Goal: Task Accomplishment & Management: Manage account settings

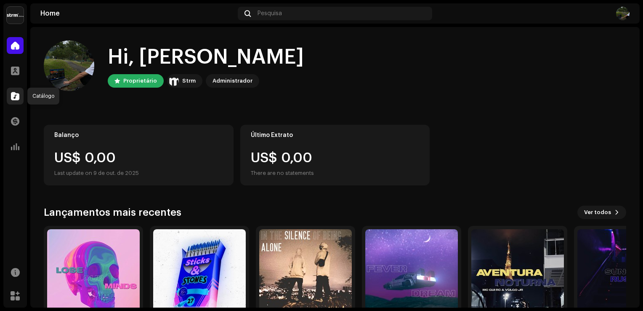
click at [17, 93] on span at bounding box center [15, 96] width 8 height 7
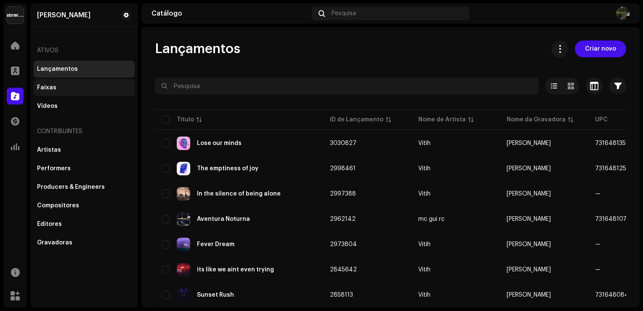
click at [53, 85] on div "Faixas" at bounding box center [46, 87] width 19 height 7
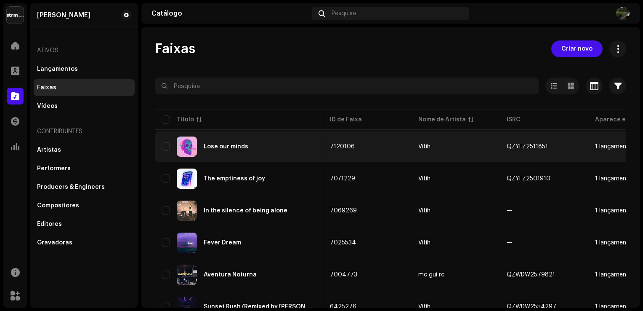
scroll to position [0, 264]
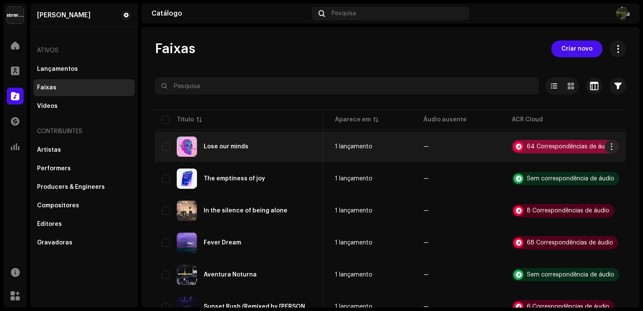
click at [565, 144] on div "64 Correspondências de áudio" at bounding box center [570, 147] width 87 height 6
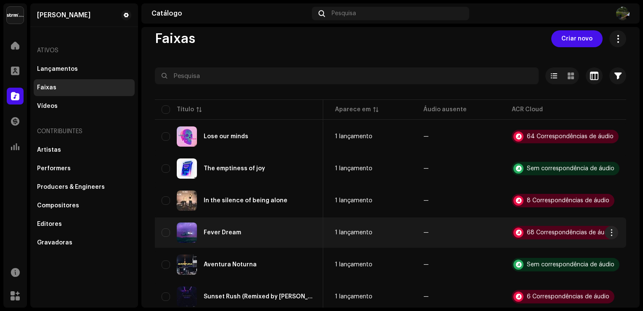
scroll to position [0, 0]
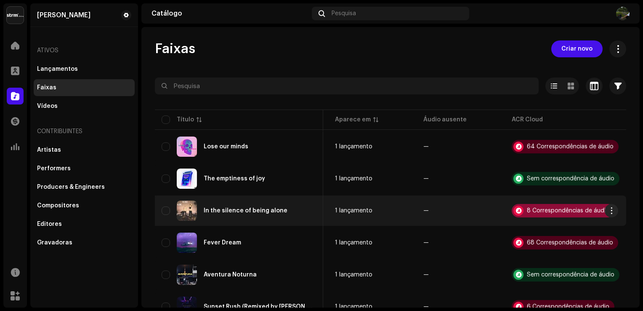
click at [531, 215] on div "8 Correspondências de áudio" at bounding box center [563, 210] width 103 height 13
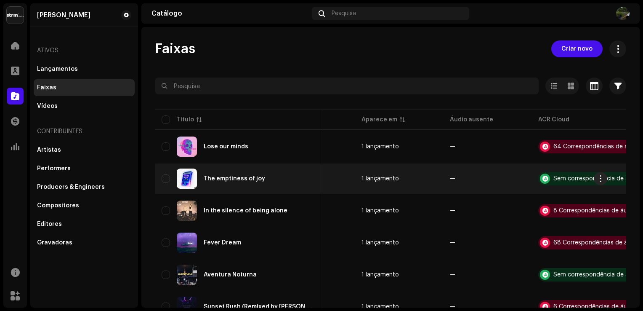
scroll to position [0, 223]
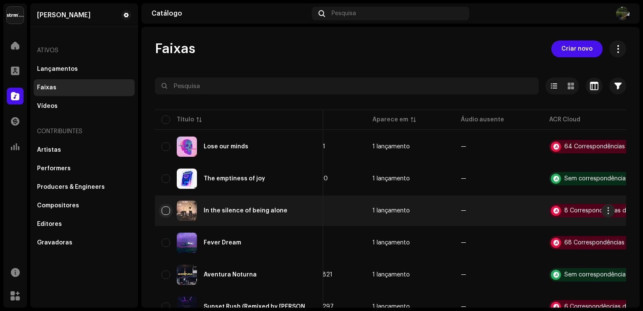
click at [163, 213] on input "checkbox" at bounding box center [166, 210] width 8 height 8
checkbox input "true"
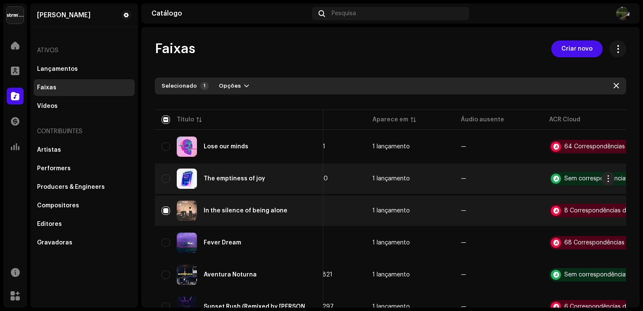
scroll to position [0, 264]
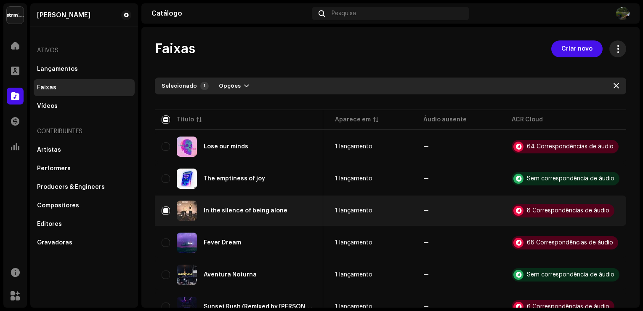
click at [615, 55] on button at bounding box center [618, 48] width 17 height 17
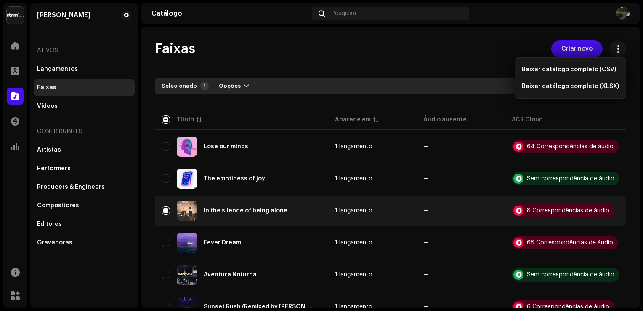
click at [622, 226] on div "Faixas Criar novo Selecionado 1 Opções Filtros Status de distribuição Em progre…" at bounding box center [390, 207] width 498 height 335
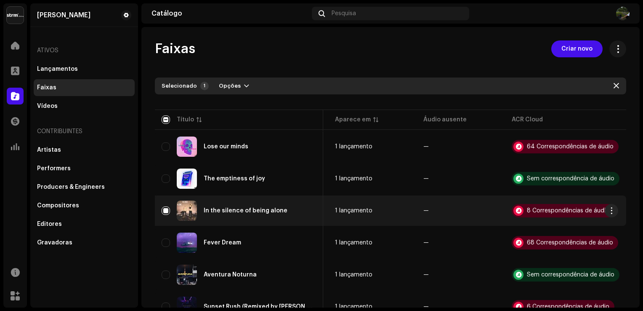
click at [170, 209] on div "In the silence of being alone" at bounding box center [239, 210] width 155 height 20
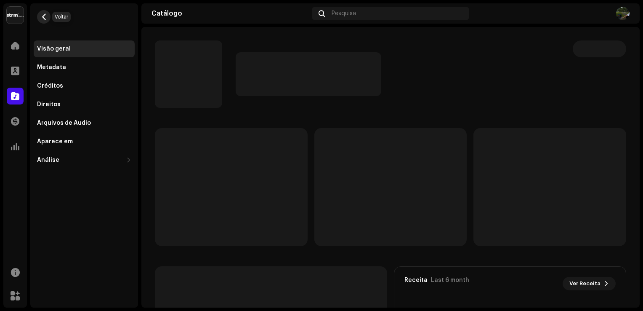
click at [47, 21] on button "button" at bounding box center [43, 16] width 13 height 13
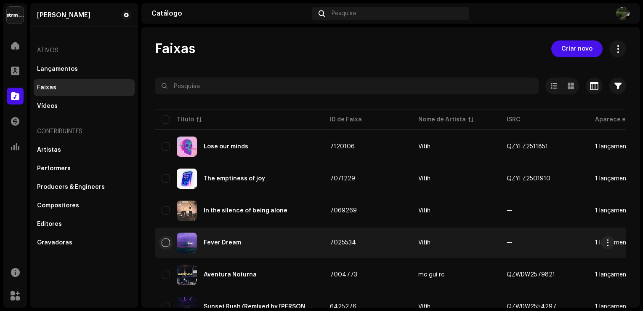
click at [167, 239] on input "checkbox" at bounding box center [166, 242] width 8 height 8
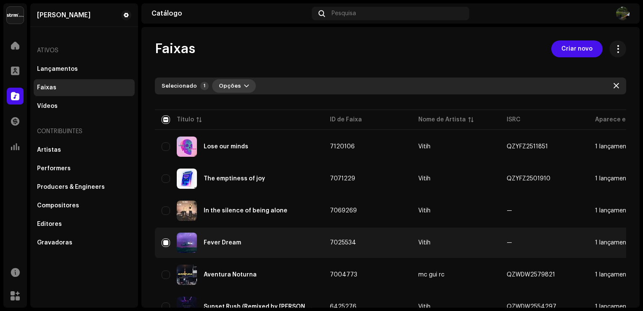
click at [244, 88] on span "button" at bounding box center [246, 86] width 5 height 7
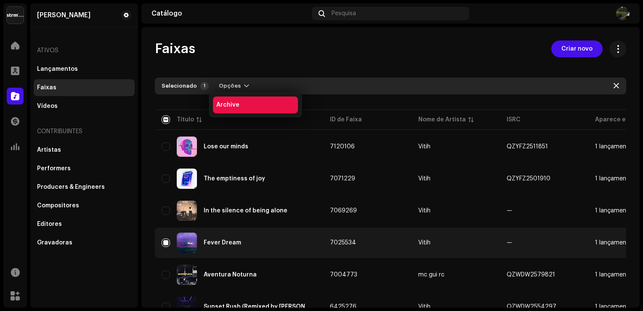
click at [244, 106] on div "Archive" at bounding box center [255, 104] width 78 height 7
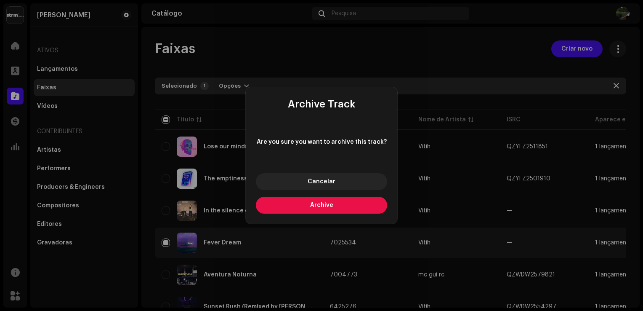
click at [315, 208] on button "Archive" at bounding box center [321, 205] width 131 height 17
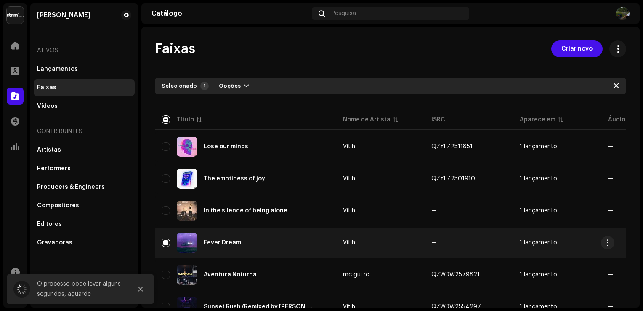
scroll to position [0, 264]
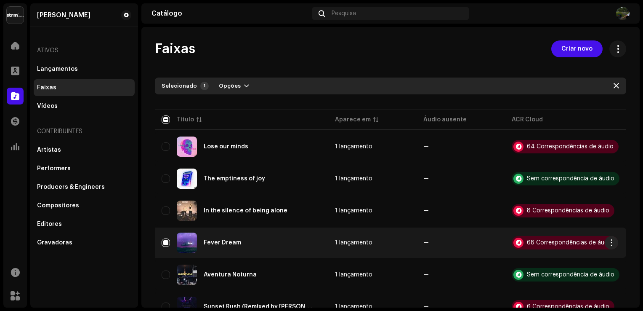
checkbox input "false"
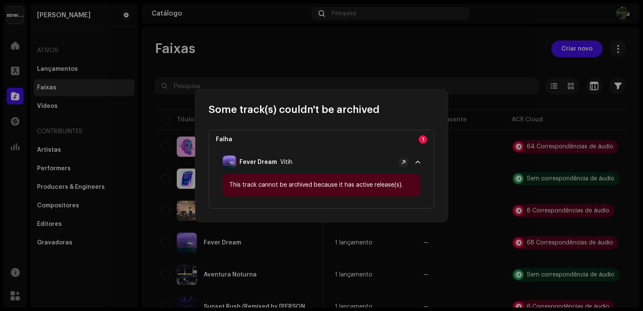
click at [414, 163] on p-accordion-header "Fever Dream Vitih" at bounding box center [321, 162] width 211 height 24
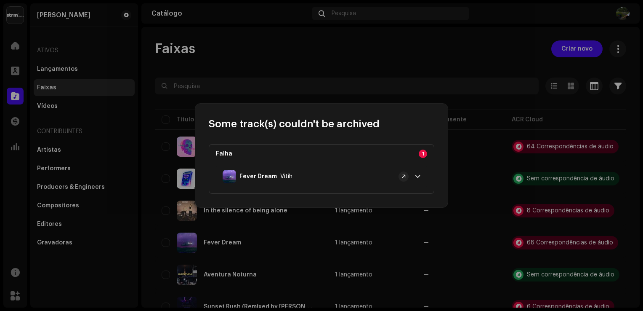
click at [413, 174] on p-accordion-header "Fever Dream Vitih" at bounding box center [321, 177] width 211 height 24
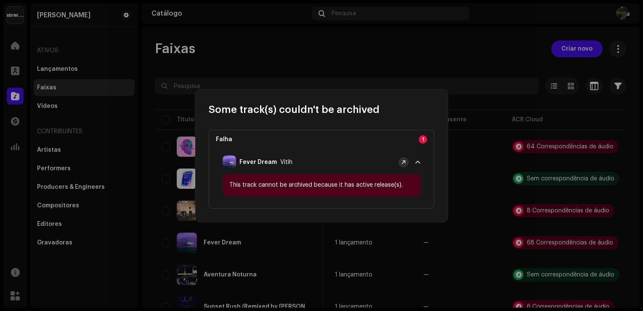
click at [407, 164] on button at bounding box center [404, 162] width 10 height 10
drag, startPoint x: 421, startPoint y: 141, endPoint x: 421, endPoint y: 165, distance: 24.4
click at [421, 165] on div "Falha 1 Fever Dream Vitih This track cannot be archived because it has active r…" at bounding box center [322, 169] width 226 height 79
click at [421, 165] on p-accordion-header "Fever Dream Vitih" at bounding box center [321, 162] width 211 height 24
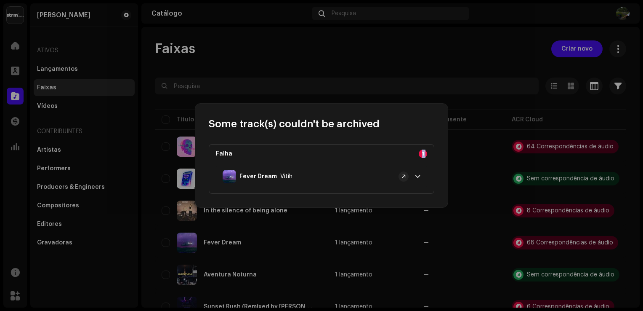
click at [414, 178] on p-accordion-header "Fever Dream Vitih" at bounding box center [321, 177] width 211 height 24
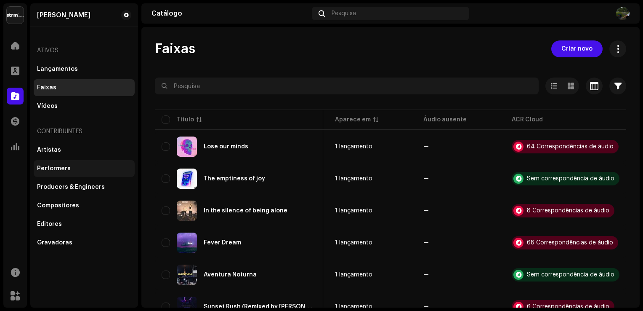
click at [67, 167] on div "Performers" at bounding box center [54, 168] width 34 height 7
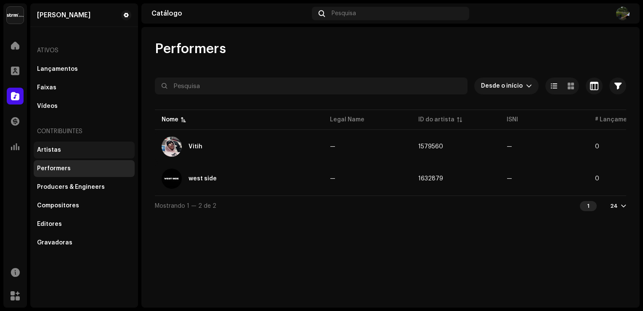
click at [49, 147] on div "Artistas" at bounding box center [49, 150] width 24 height 7
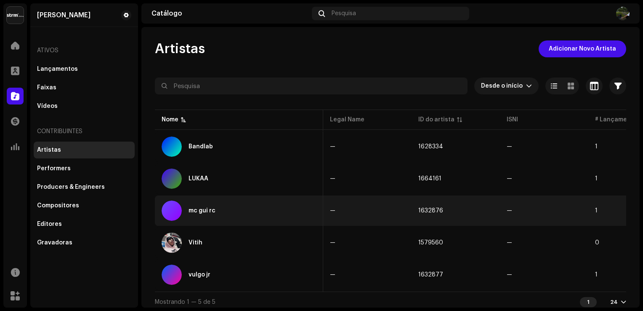
scroll to position [0, 56]
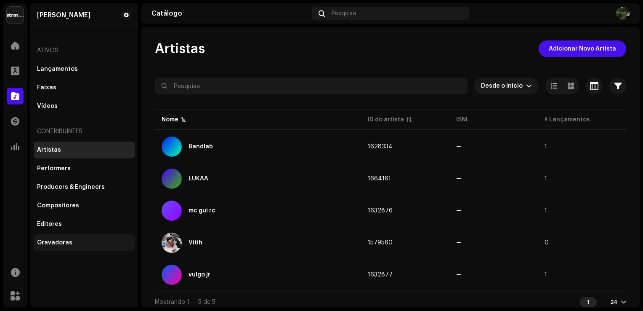
click at [56, 244] on div "Gravadoras" at bounding box center [54, 242] width 35 height 7
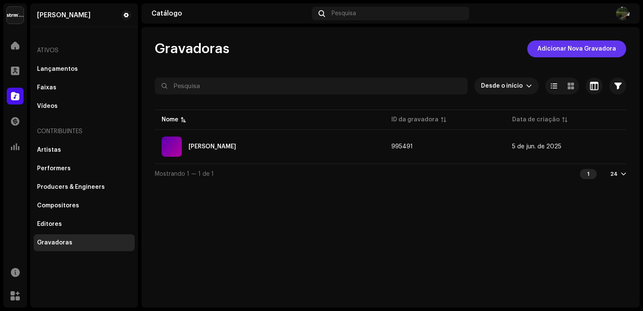
click at [603, 50] on span "Adicionar Nova Gravadora" at bounding box center [577, 48] width 79 height 17
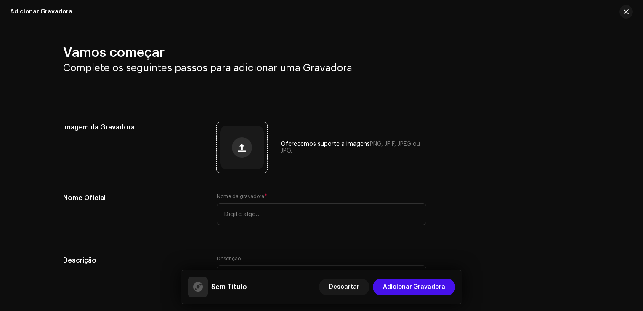
click at [240, 152] on button "button" at bounding box center [242, 147] width 20 height 20
click at [255, 147] on div at bounding box center [242, 147] width 44 height 44
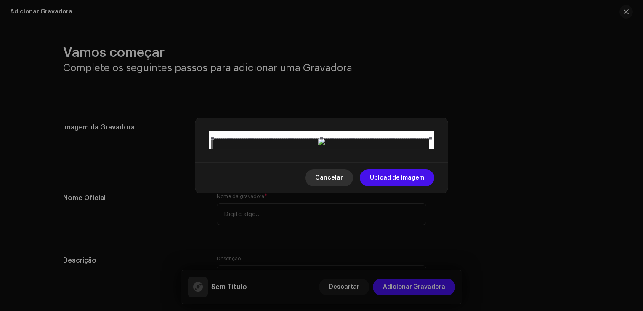
click at [343, 186] on span "Cancelar" at bounding box center [329, 177] width 28 height 17
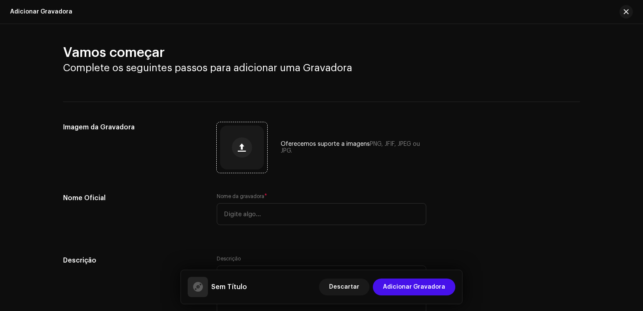
click at [256, 157] on div at bounding box center [242, 147] width 44 height 44
click at [232, 143] on button "button" at bounding box center [242, 147] width 20 height 20
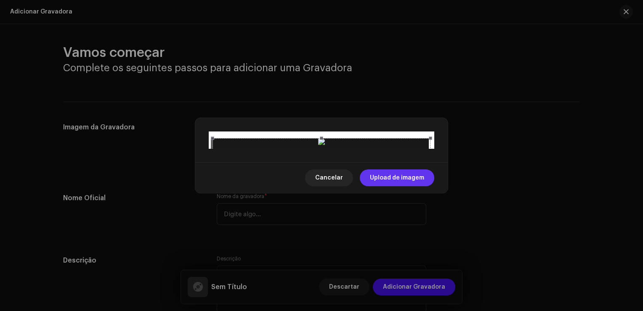
click at [403, 186] on span "Upload de imagem" at bounding box center [397, 177] width 54 height 17
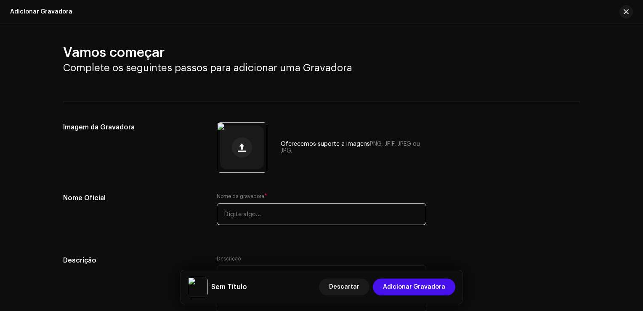
click at [282, 223] on input "text" at bounding box center [322, 214] width 210 height 22
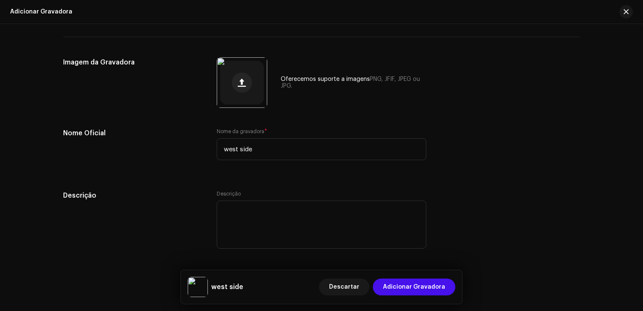
type input "west side"
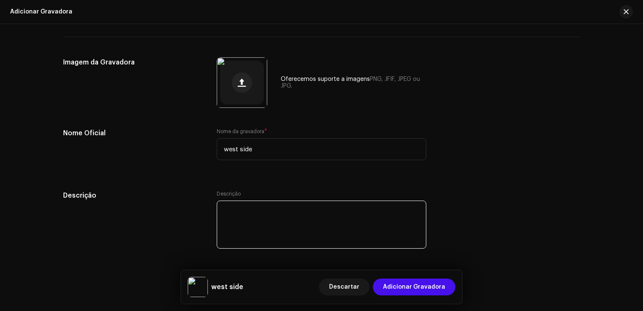
click at [270, 225] on textarea at bounding box center [322, 224] width 210 height 48
paste textarea "Criatividade e Inovação em Cada Projeto 🔥🎬💡 | Produtora 👑"
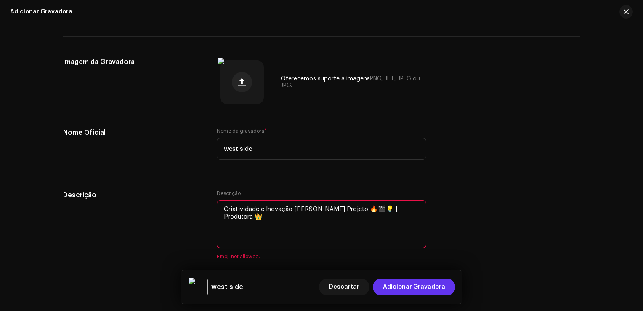
click at [426, 280] on span "Adicionar Gravadora" at bounding box center [414, 286] width 62 height 17
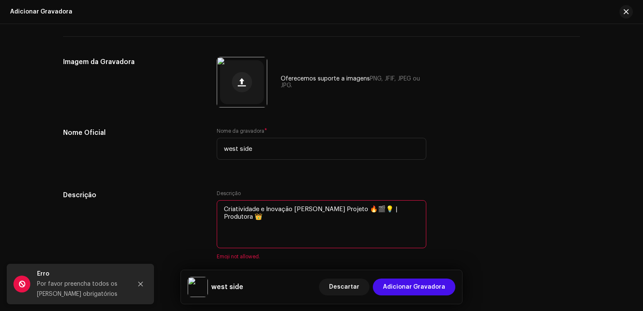
click at [367, 229] on textarea at bounding box center [322, 224] width 210 height 48
click at [372, 210] on textarea at bounding box center [322, 224] width 210 height 48
click at [389, 205] on textarea at bounding box center [322, 224] width 210 height 48
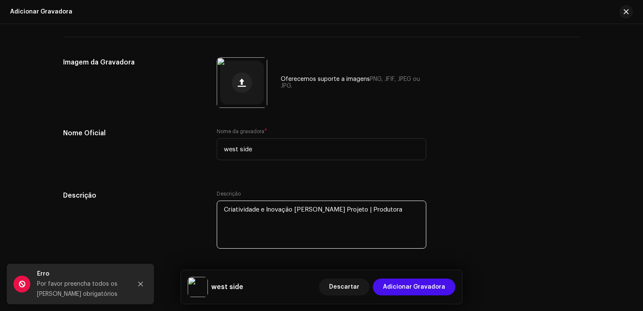
click at [344, 206] on textarea at bounding box center [322, 224] width 210 height 48
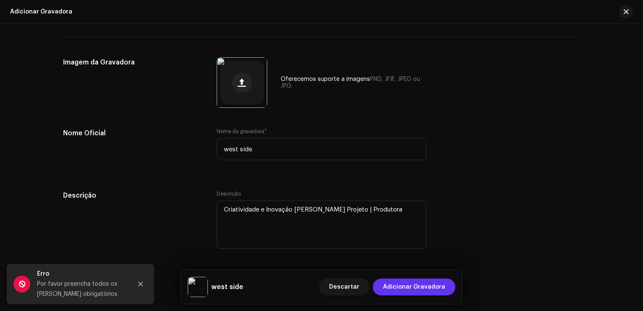
type textarea "Criatividade e Inovação em Cada Projeto | Produtora"
click at [418, 284] on span "Adicionar Gravadora" at bounding box center [414, 286] width 62 height 17
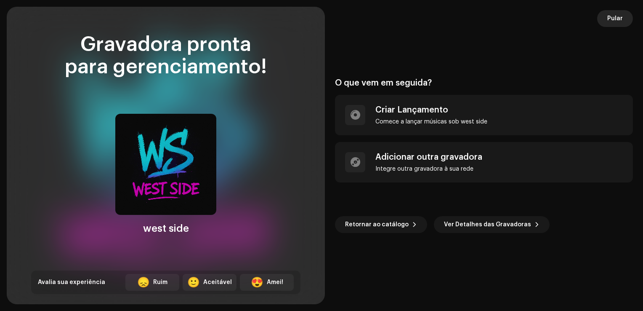
click at [621, 17] on span "Pular" at bounding box center [615, 18] width 16 height 17
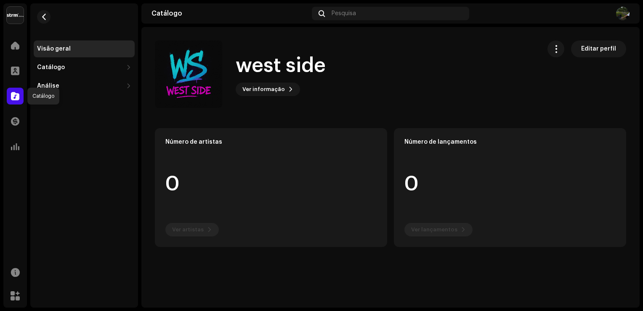
click at [14, 96] on span at bounding box center [15, 96] width 8 height 7
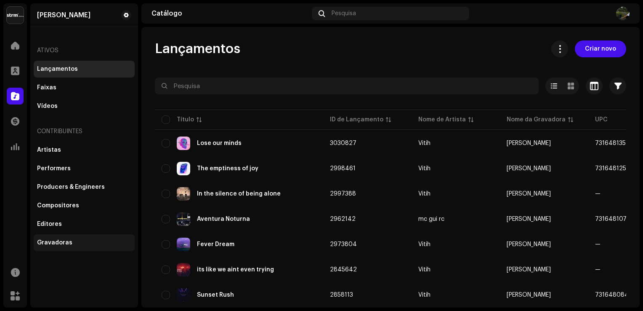
click at [48, 239] on div "Gravadoras" at bounding box center [54, 242] width 35 height 7
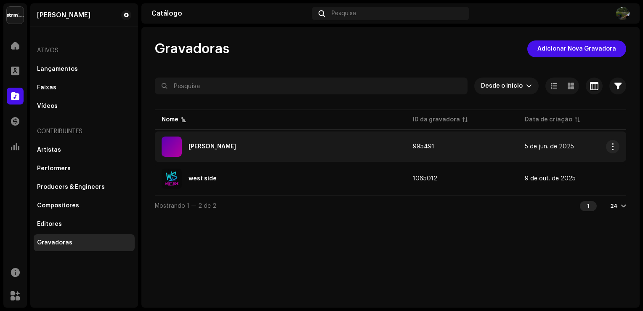
click at [210, 139] on div "[PERSON_NAME]" at bounding box center [281, 146] width 238 height 20
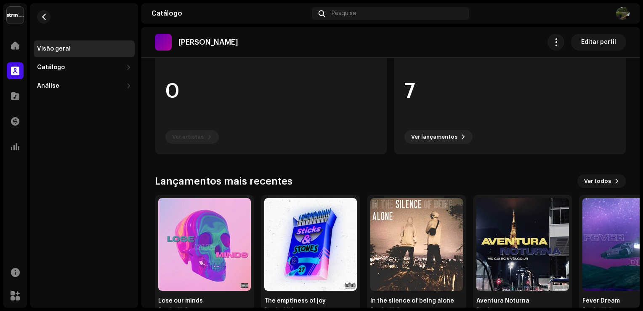
scroll to position [115, 0]
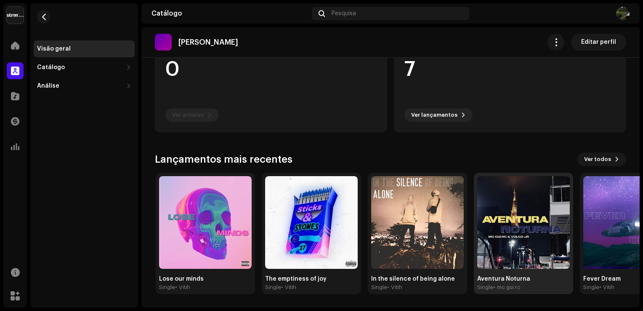
drag, startPoint x: 563, startPoint y: 254, endPoint x: 535, endPoint y: 280, distance: 37.9
click at [535, 280] on div "Aventura Noturna" at bounding box center [523, 278] width 93 height 7
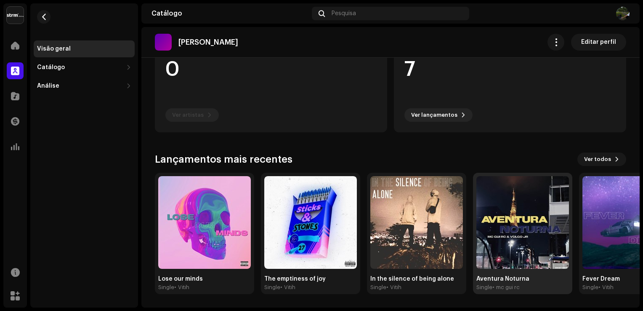
click at [537, 261] on img at bounding box center [523, 222] width 93 height 93
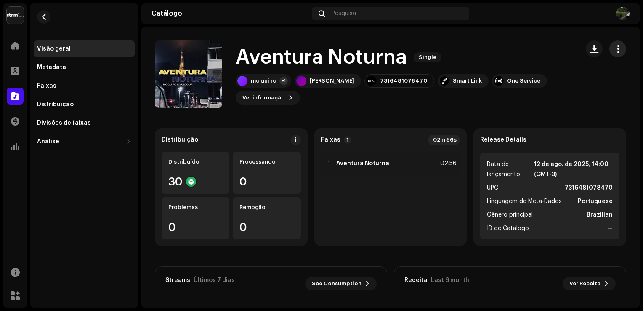
click at [610, 48] on button "button" at bounding box center [618, 48] width 17 height 17
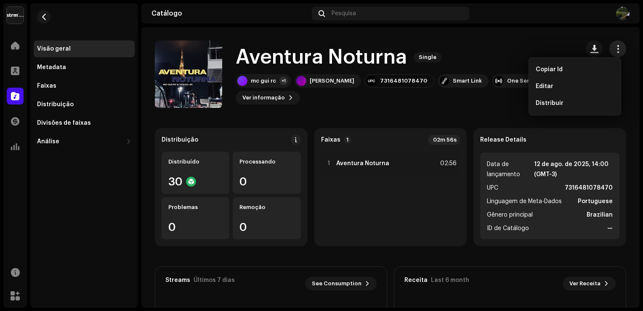
click at [610, 48] on button "button" at bounding box center [618, 48] width 17 height 17
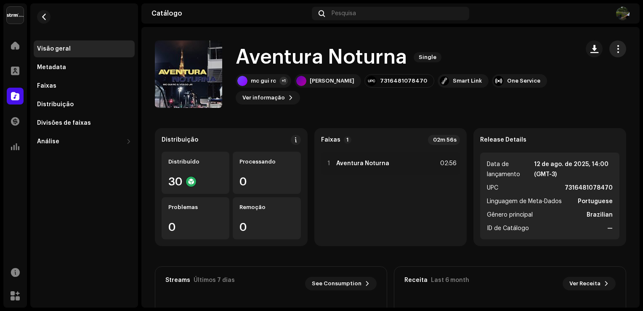
click at [610, 48] on button "button" at bounding box center [618, 48] width 17 height 17
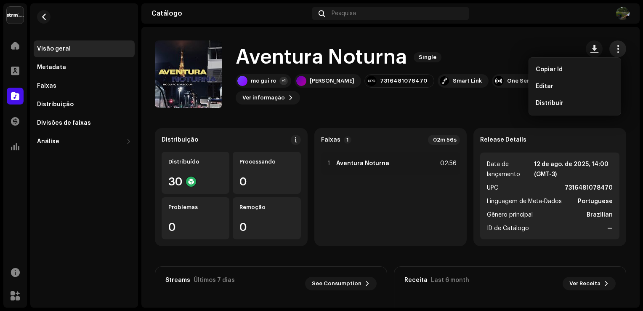
click at [610, 48] on button "button" at bounding box center [618, 48] width 17 height 17
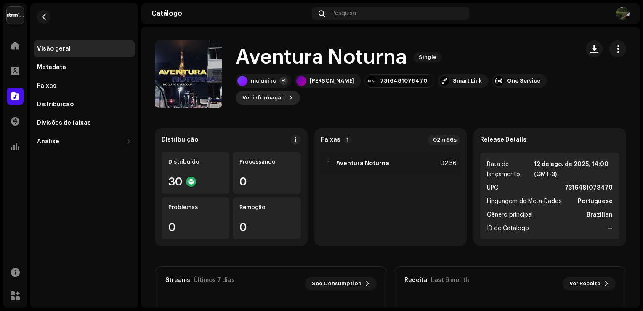
click at [263, 95] on span "Ver informação" at bounding box center [263, 97] width 43 height 17
click at [293, 141] on span at bounding box center [296, 139] width 6 height 7
click at [56, 67] on div "Metadata" at bounding box center [51, 67] width 29 height 7
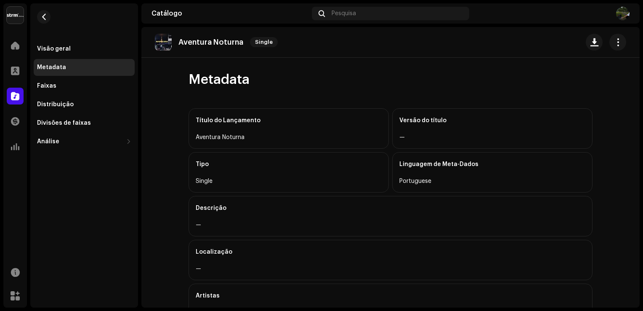
scroll to position [304, 0]
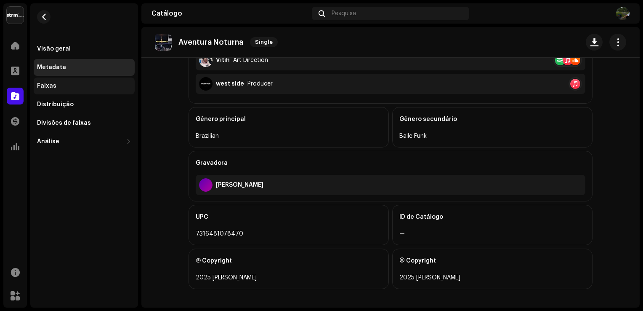
click at [35, 88] on div "Faixas" at bounding box center [84, 85] width 101 height 17
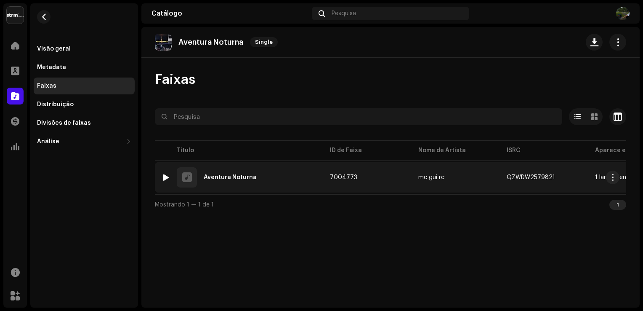
scroll to position [0, 259]
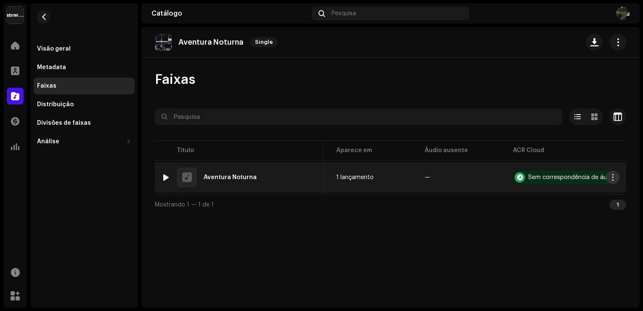
click at [615, 173] on button "button" at bounding box center [612, 177] width 13 height 13
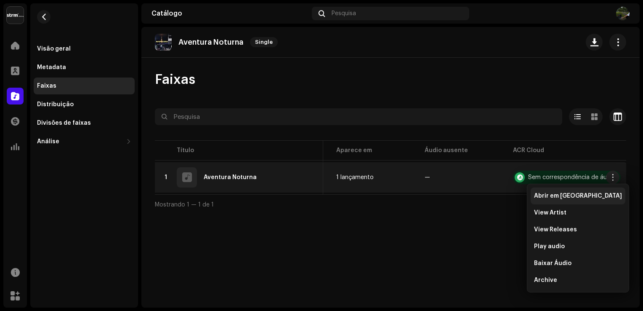
click at [549, 199] on div "Abrir em nova aba" at bounding box center [578, 195] width 95 height 17
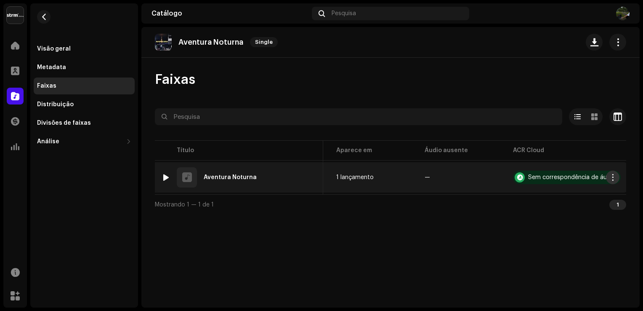
click at [615, 178] on span "button" at bounding box center [613, 177] width 6 height 7
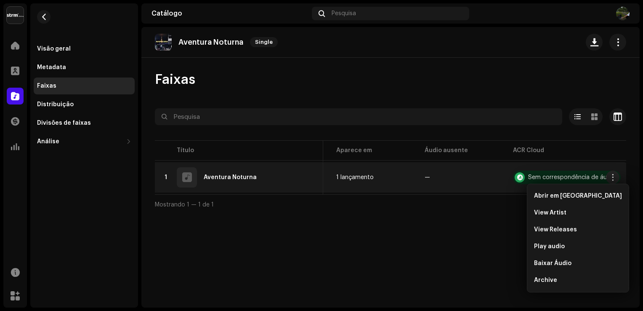
click at [493, 242] on div "Aventura Noturna Single Faixas Selecionado 0 Opções Filtros Status de distribui…" at bounding box center [390, 167] width 498 height 280
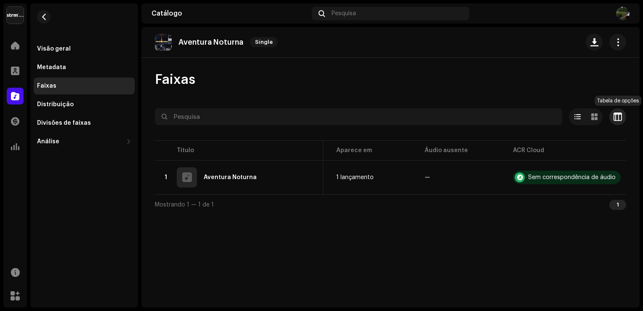
click at [621, 116] on span "button" at bounding box center [618, 116] width 8 height 7
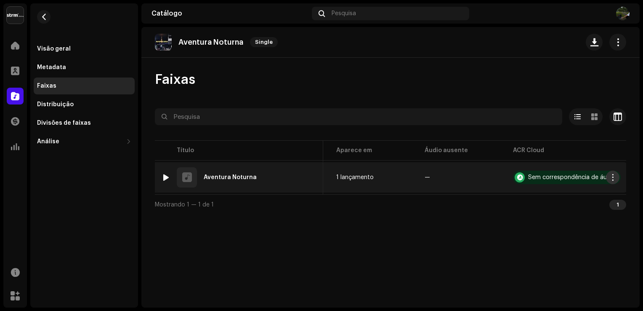
click at [615, 178] on span "button" at bounding box center [613, 177] width 6 height 7
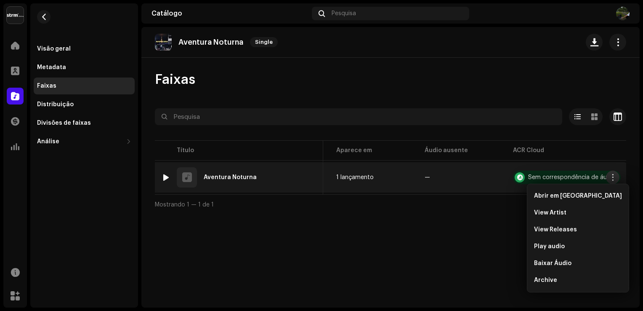
click at [615, 178] on span "button" at bounding box center [613, 177] width 6 height 7
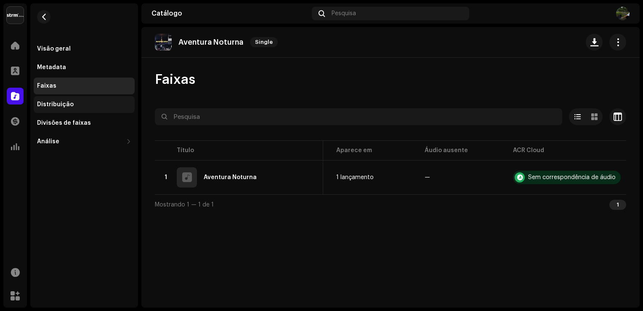
click at [70, 103] on div "Distribuição" at bounding box center [55, 104] width 37 height 7
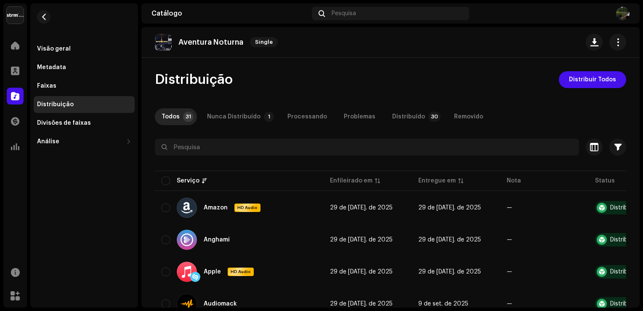
scroll to position [0, 56]
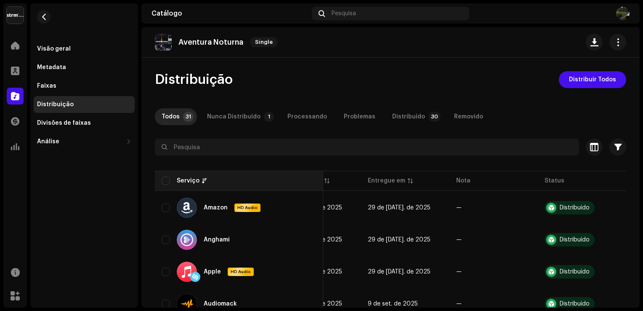
click at [166, 184] on th "Serviço" at bounding box center [239, 181] width 168 height 20
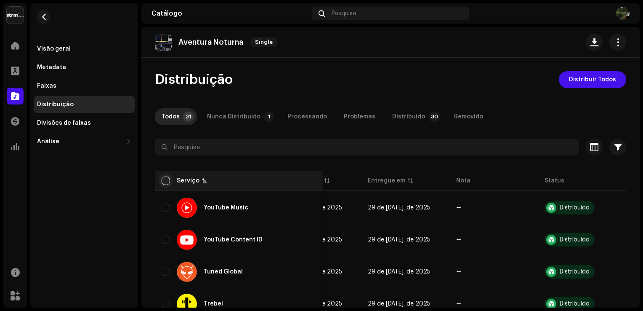
click at [167, 181] on input "checkbox" at bounding box center [166, 180] width 8 height 8
checkbox input "true"
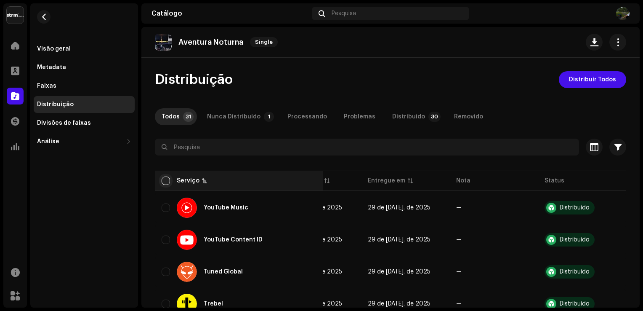
checkbox input "true"
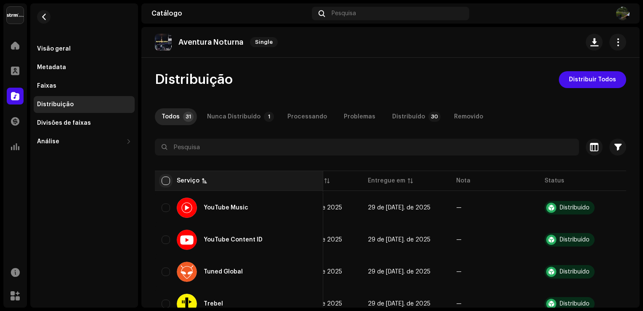
checkbox input "true"
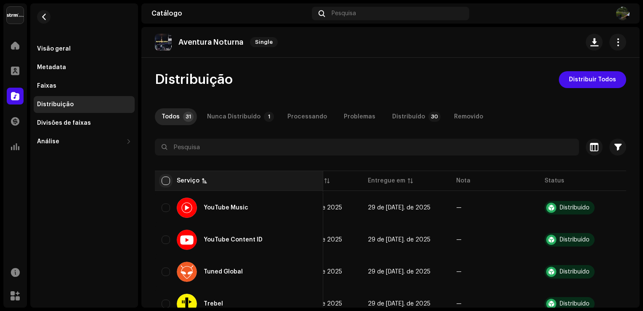
checkbox input "true"
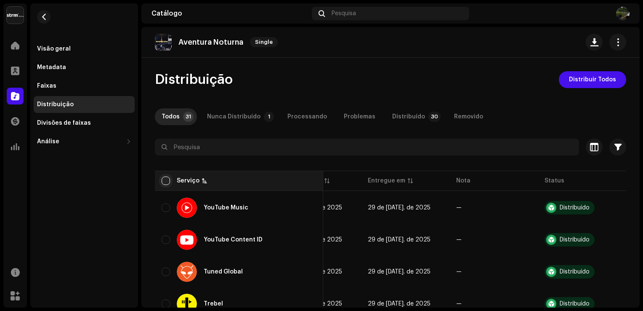
checkbox input "true"
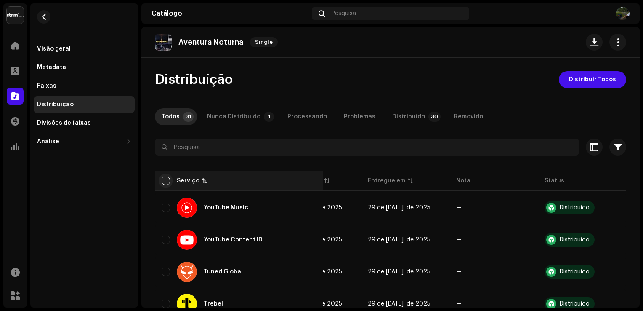
checkbox input "true"
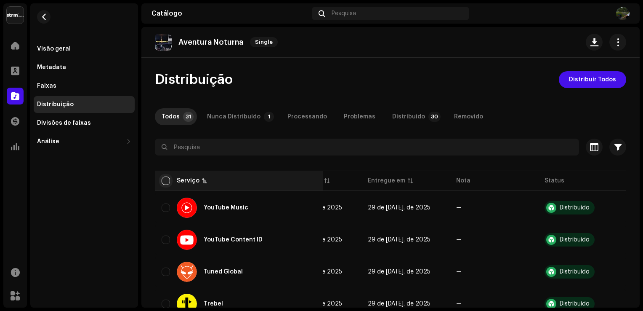
checkbox input "true"
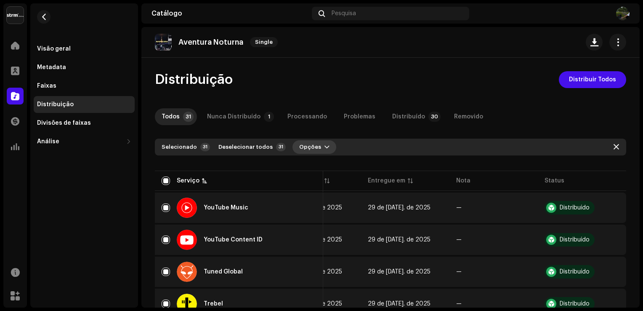
click at [310, 145] on span "Opções" at bounding box center [310, 147] width 22 height 17
click at [448, 114] on p-tab "Removido" at bounding box center [469, 116] width 43 height 17
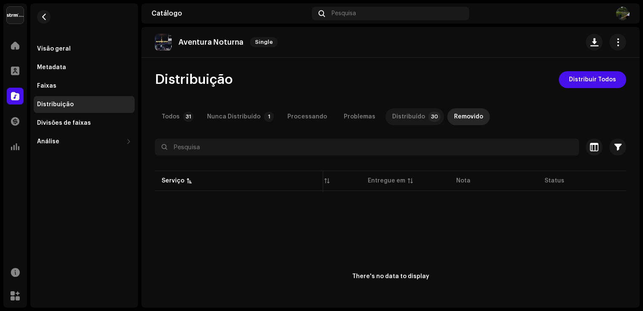
click at [403, 123] on div "Distribuído" at bounding box center [408, 116] width 33 height 17
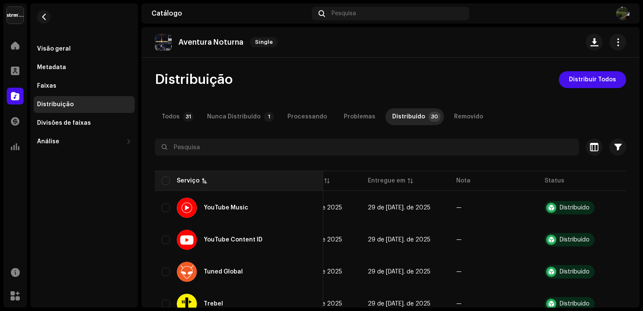
click at [168, 175] on th "Serviço" at bounding box center [239, 181] width 168 height 20
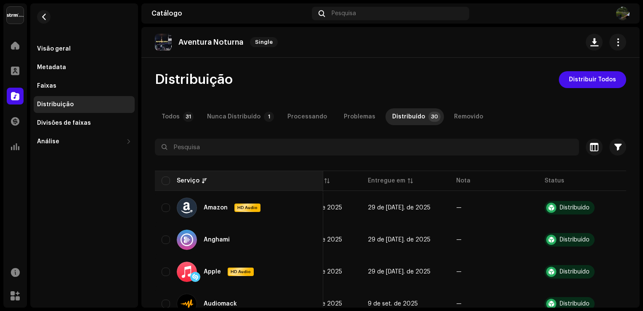
click at [172, 179] on div "Serviço" at bounding box center [239, 180] width 155 height 8
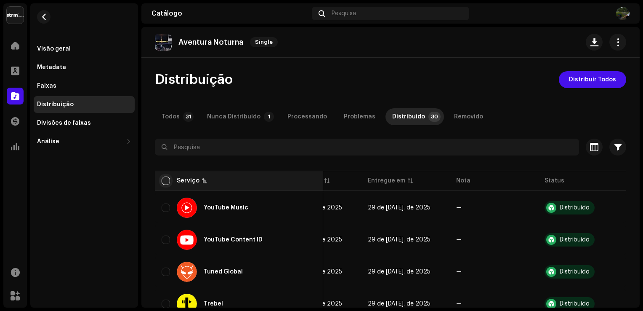
click at [168, 179] on input "checkbox" at bounding box center [166, 180] width 8 height 8
checkbox input "true"
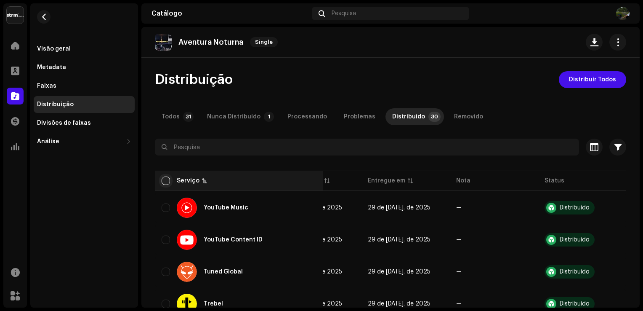
checkbox input "true"
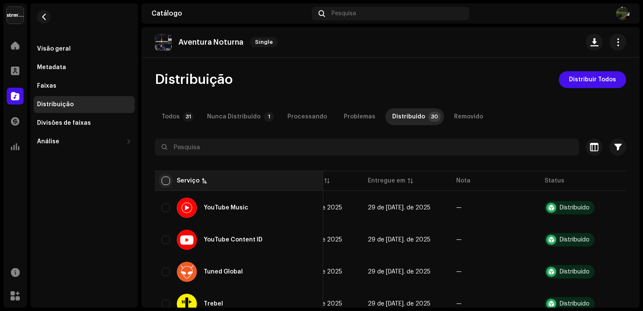
checkbox input "true"
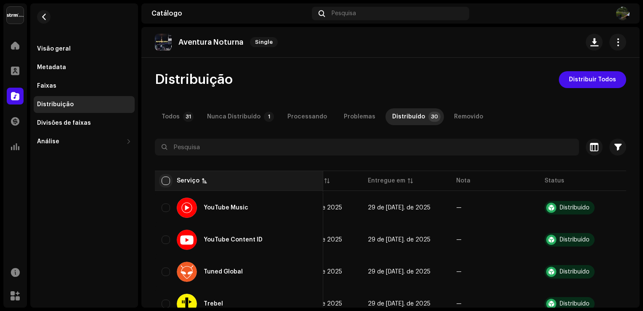
checkbox input "true"
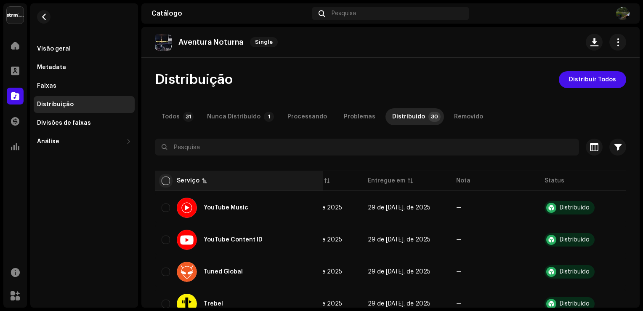
checkbox input "true"
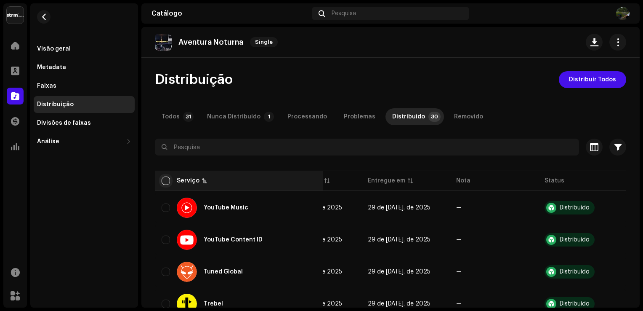
checkbox input "true"
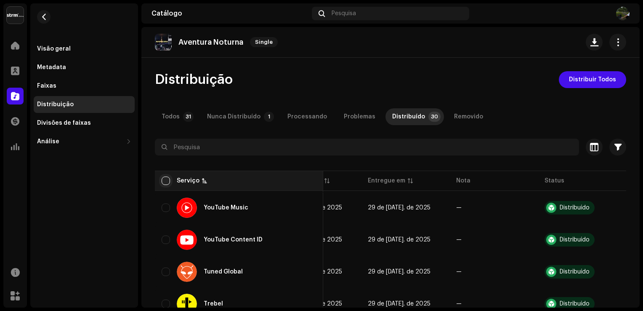
checkbox input "true"
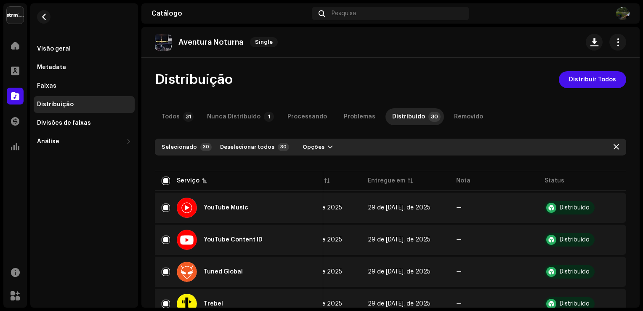
click at [317, 139] on div "Selecionado 30 Deselecionar todos 30 Opções" at bounding box center [391, 147] width 472 height 17
click at [316, 142] on button "Opções" at bounding box center [318, 146] width 44 height 13
click at [606, 208] on button "button" at bounding box center [612, 207] width 13 height 13
click at [581, 240] on div "View on Service" at bounding box center [568, 243] width 78 height 7
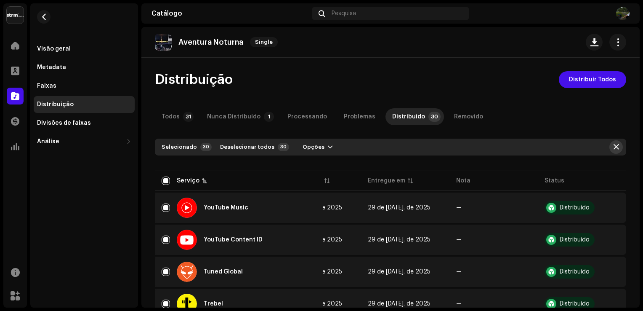
click at [614, 144] on span "button" at bounding box center [616, 147] width 5 height 7
checkbox input "false"
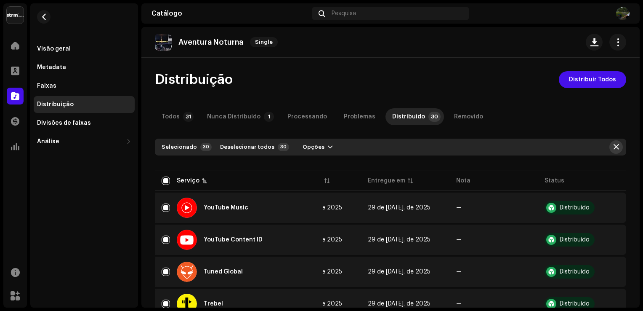
checkbox input "false"
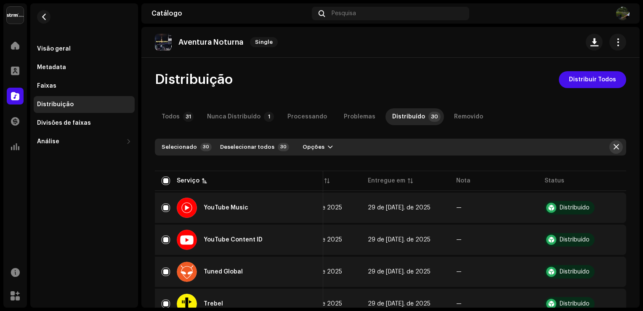
checkbox input "false"
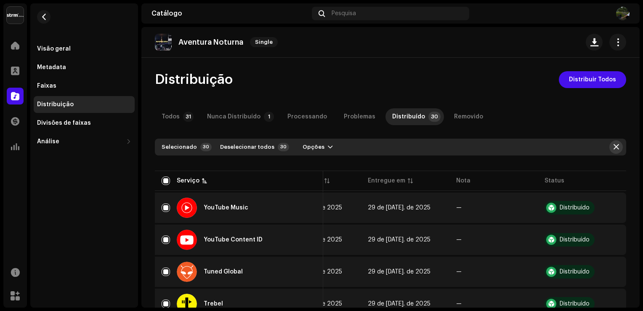
checkbox input "false"
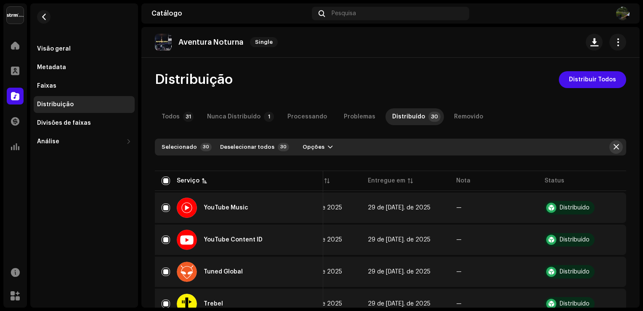
checkbox input "false"
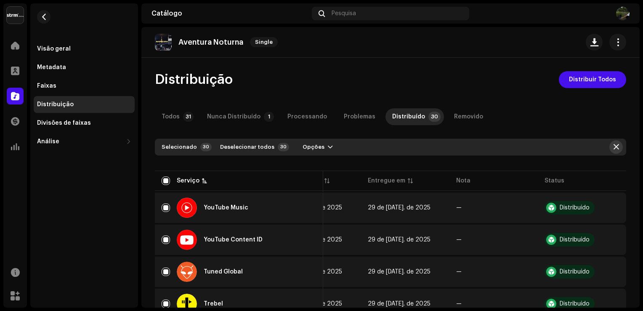
checkbox input "false"
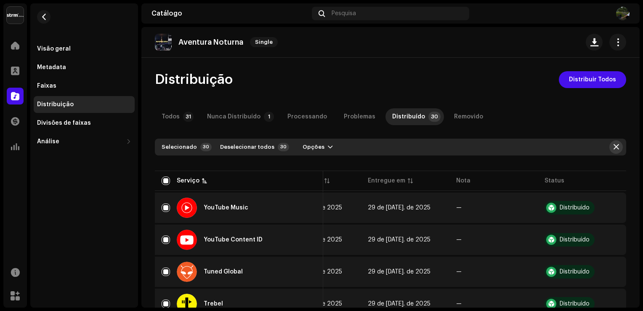
checkbox input "false"
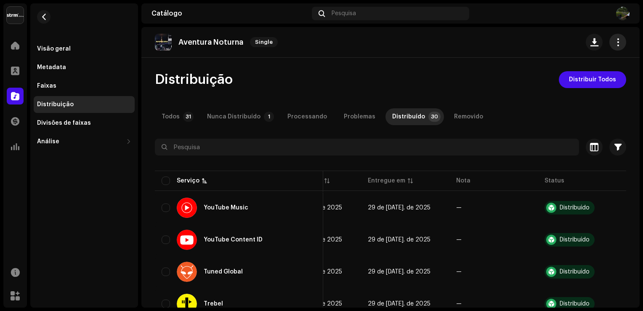
click at [618, 46] on button "button" at bounding box center [618, 42] width 17 height 17
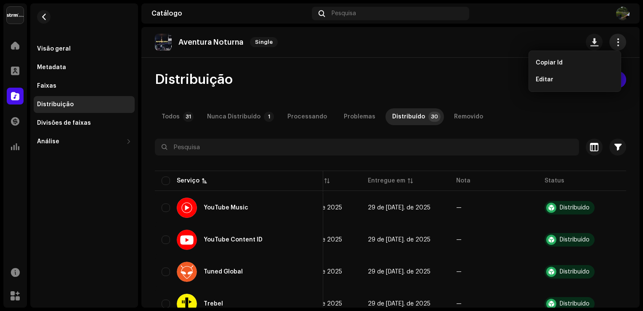
click at [618, 46] on button "button" at bounding box center [618, 42] width 17 height 17
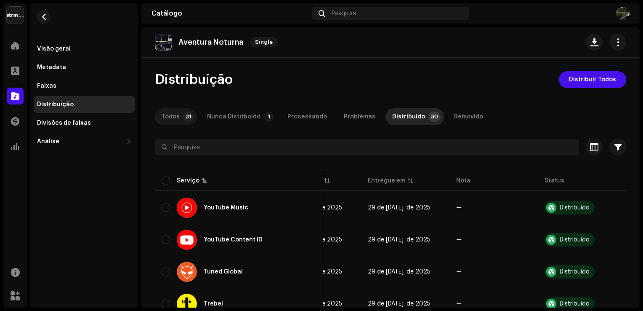
click at [184, 117] on p-badge "31" at bounding box center [188, 117] width 11 height 10
click at [61, 120] on div "Divisões de faixas" at bounding box center [64, 123] width 54 height 7
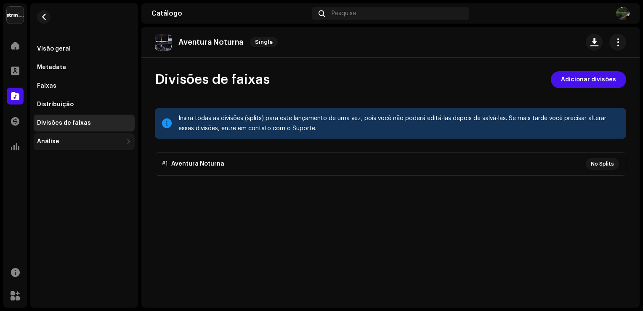
click at [70, 139] on div "Análise" at bounding box center [80, 141] width 86 height 7
click at [612, 164] on p-accordion "#1 Aventura Noturna No Splits" at bounding box center [391, 164] width 472 height 24
drag, startPoint x: 284, startPoint y: 171, endPoint x: 231, endPoint y: 175, distance: 53.6
click at [231, 175] on p-accordion "#1 Aventura Noturna No Splits" at bounding box center [391, 164] width 472 height 24
click at [84, 138] on div "Análise" at bounding box center [80, 141] width 86 height 7
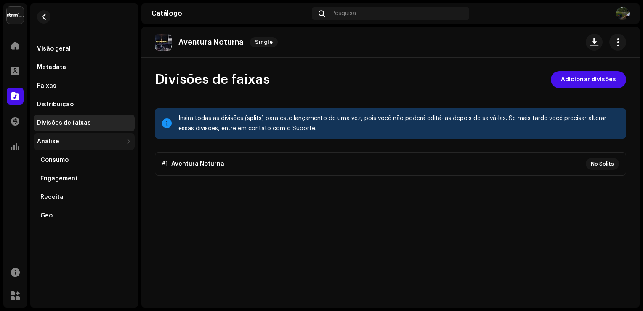
click at [84, 138] on div "Análise" at bounding box center [80, 141] width 86 height 7
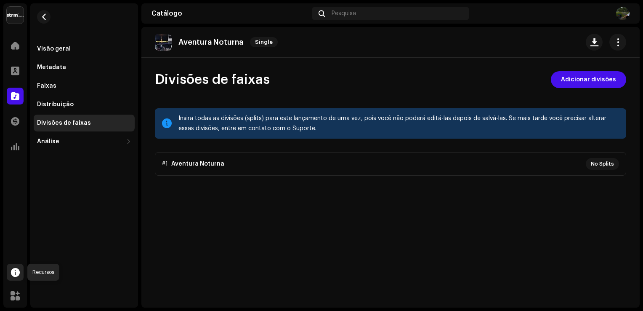
click at [18, 269] on span at bounding box center [15, 272] width 9 height 7
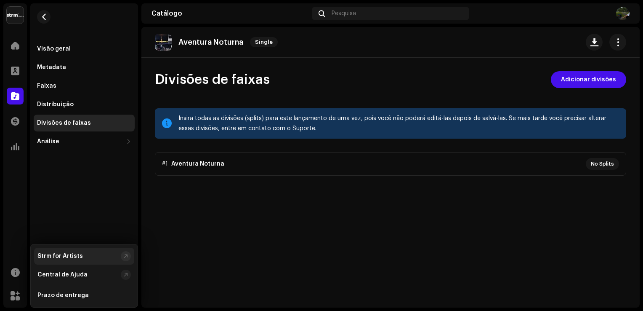
click at [92, 254] on div "Strm for Artists" at bounding box center [77, 256] width 80 height 7
click at [13, 49] on span at bounding box center [15, 45] width 8 height 7
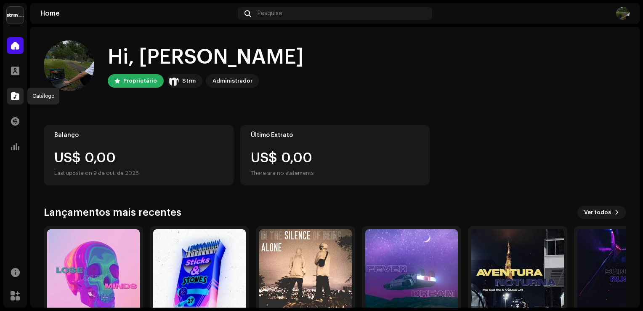
click at [19, 96] on div at bounding box center [15, 96] width 17 height 17
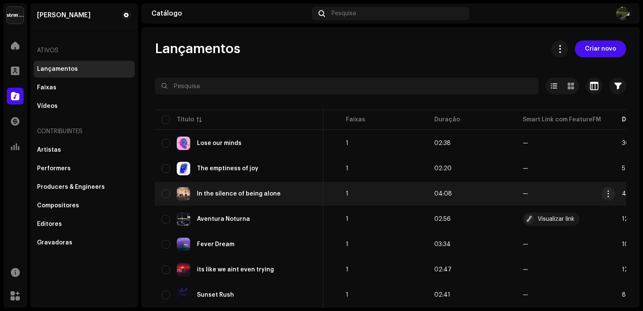
scroll to position [0, 505]
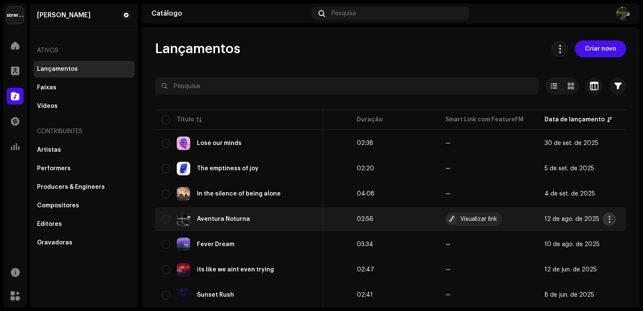
click at [606, 215] on button "button" at bounding box center [609, 218] width 13 height 13
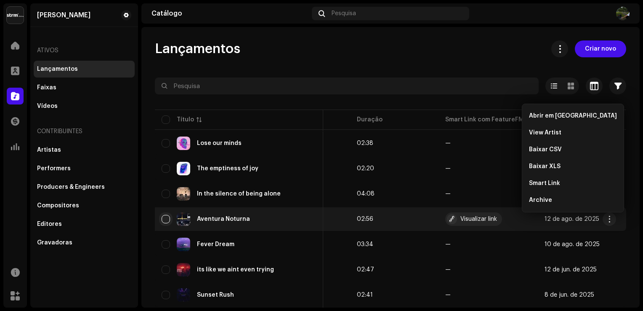
click at [165, 217] on input "checkbox" at bounding box center [166, 219] width 8 height 8
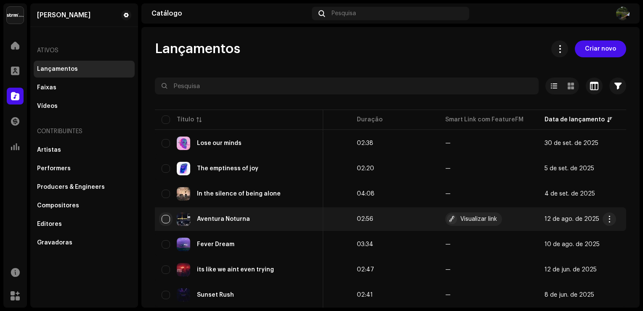
checkbox input "true"
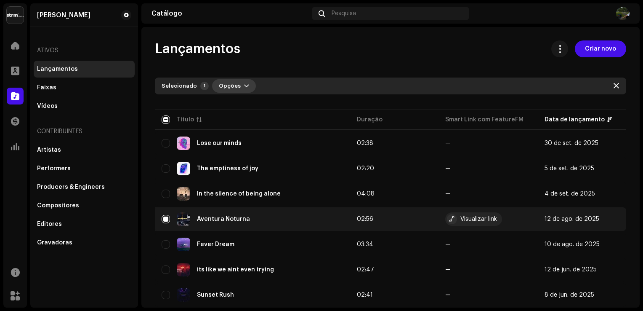
click at [244, 85] on span "button" at bounding box center [246, 86] width 5 height 7
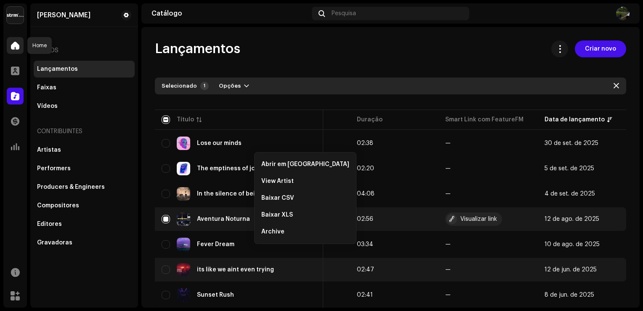
click at [20, 47] on div at bounding box center [15, 45] width 17 height 17
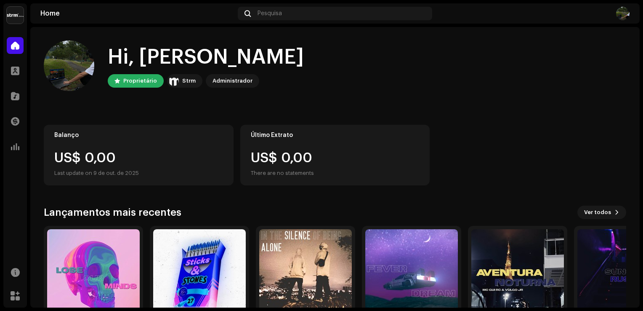
click at [22, 60] on div "Perfil" at bounding box center [15, 71] width 24 height 24
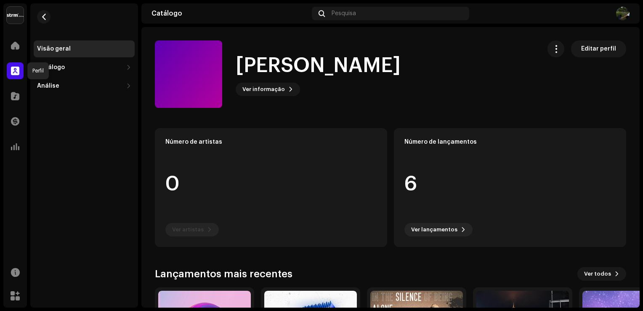
click at [19, 66] on div at bounding box center [15, 70] width 17 height 17
click at [64, 70] on div "Catálogo" at bounding box center [80, 67] width 86 height 7
click at [64, 85] on div "Lançamentos" at bounding box center [60, 86] width 41 height 7
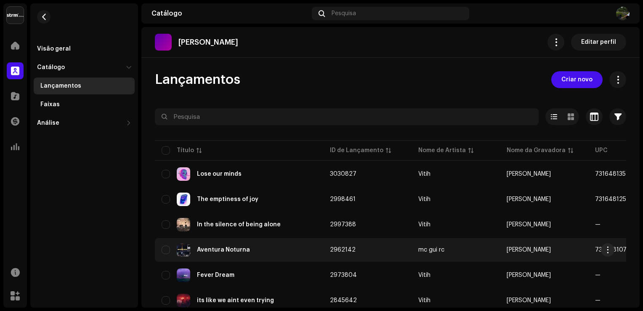
click at [172, 258] on td "Aventura Noturna" at bounding box center [239, 250] width 168 height 24
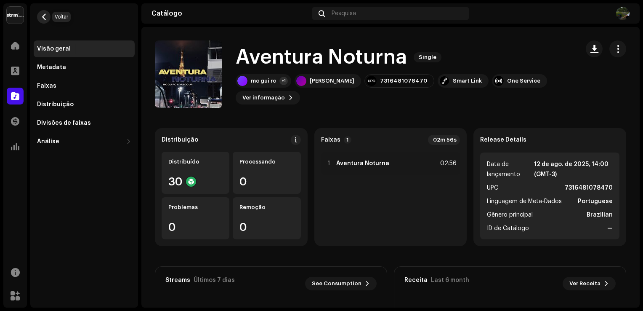
click at [44, 18] on span "button" at bounding box center [44, 16] width 6 height 7
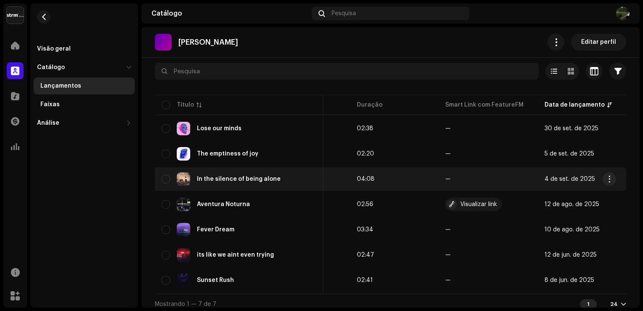
scroll to position [49, 0]
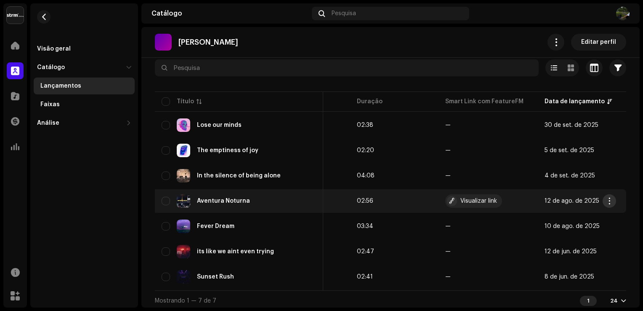
click at [607, 197] on span "button" at bounding box center [610, 200] width 6 height 7
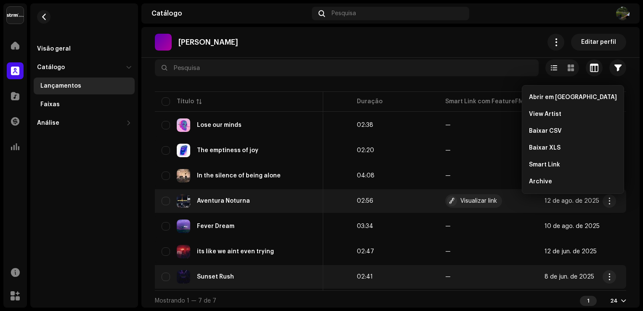
click at [603, 272] on re-m-actions-button at bounding box center [609, 276] width 13 height 13
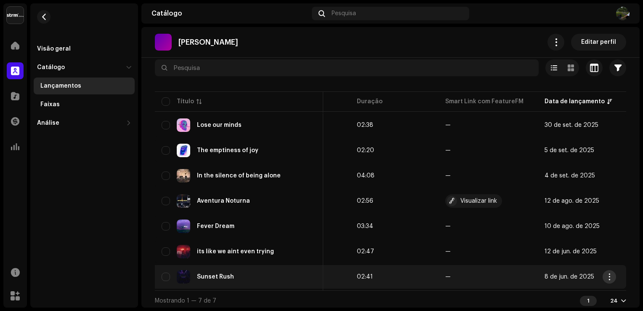
click at [607, 275] on span "button" at bounding box center [610, 276] width 6 height 7
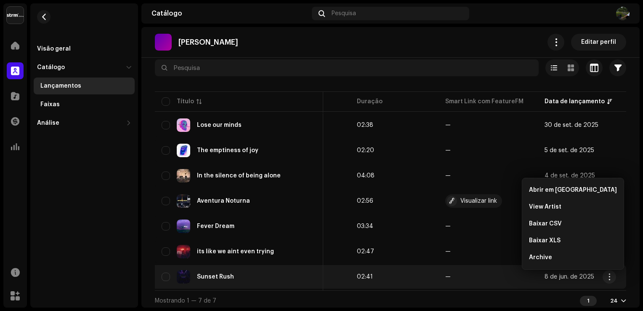
click at [616, 276] on td "8 de jun. de 2025" at bounding box center [582, 277] width 88 height 24
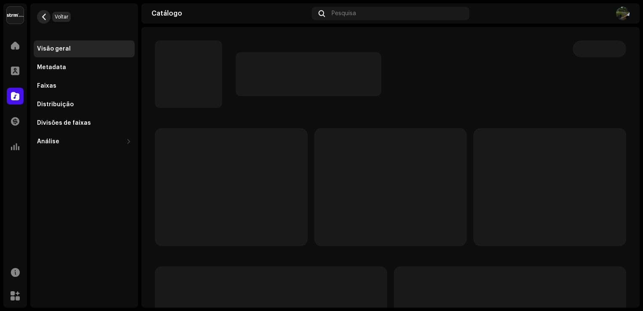
click at [47, 12] on button "button" at bounding box center [43, 16] width 13 height 13
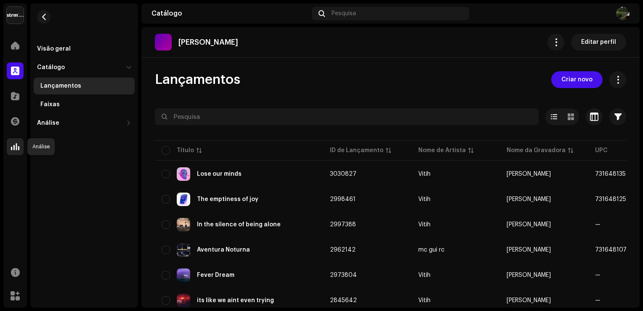
click at [16, 144] on span at bounding box center [15, 146] width 8 height 7
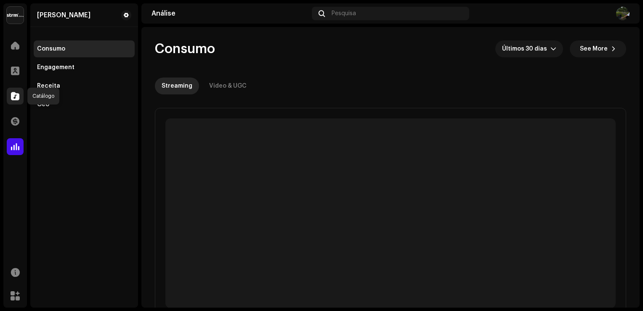
click at [16, 98] on span at bounding box center [15, 96] width 8 height 7
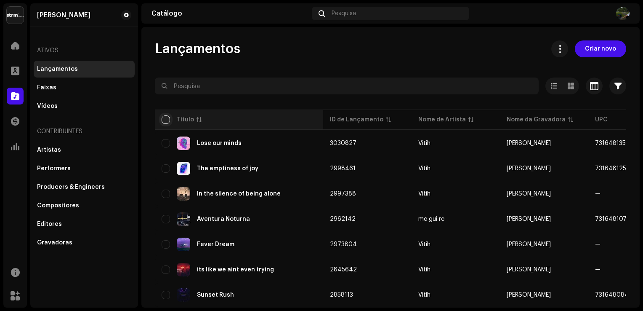
click at [166, 122] on input "checkbox" at bounding box center [166, 119] width 8 height 8
checkbox input "true"
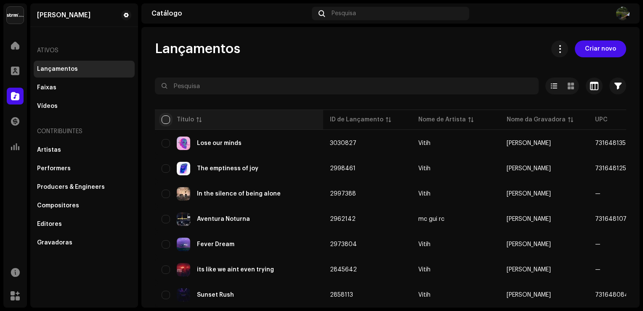
checkbox input "true"
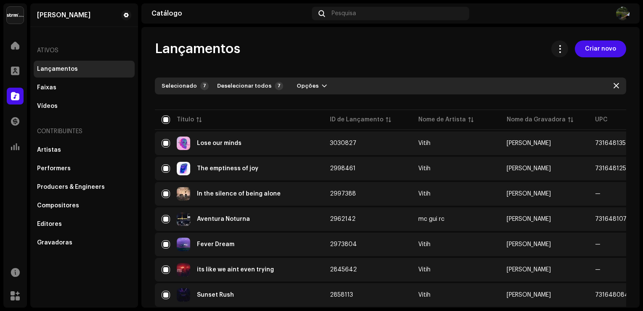
click at [294, 93] on div "Selecionado 7 Deselecionar todos 7 Opções" at bounding box center [391, 85] width 472 height 17
click at [299, 89] on span "Opções" at bounding box center [308, 85] width 22 height 17
click at [168, 122] on input "checkbox" at bounding box center [166, 119] width 8 height 8
checkbox input "false"
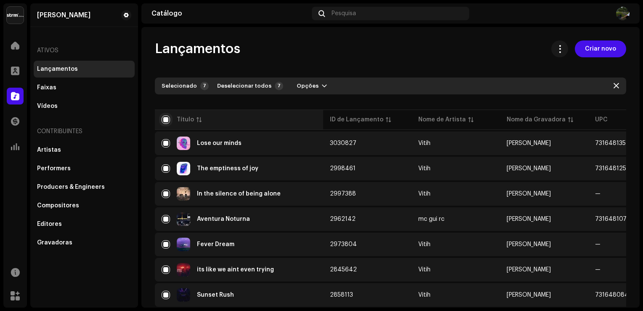
checkbox input "false"
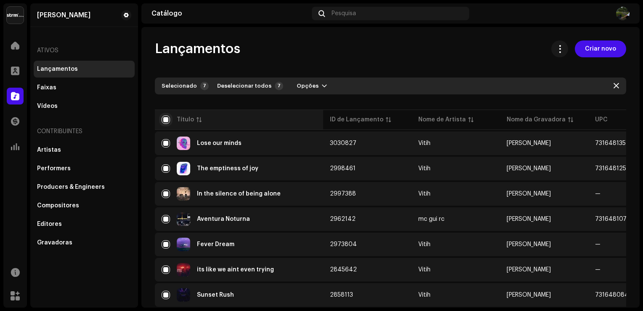
checkbox input "false"
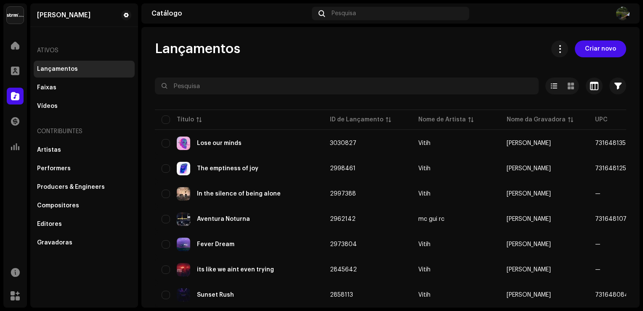
scroll to position [24, 0]
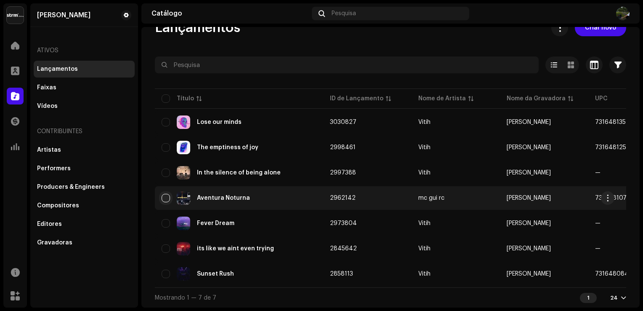
click at [168, 194] on input "Row Unselected" at bounding box center [166, 198] width 8 height 8
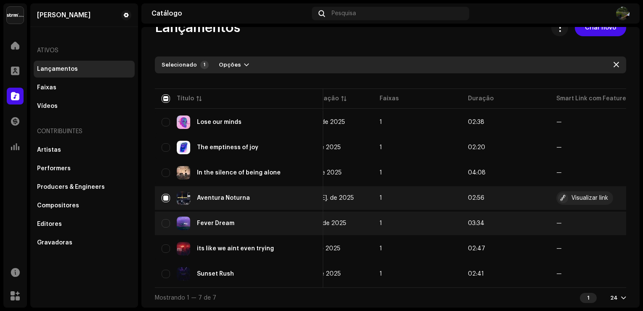
scroll to position [0, 505]
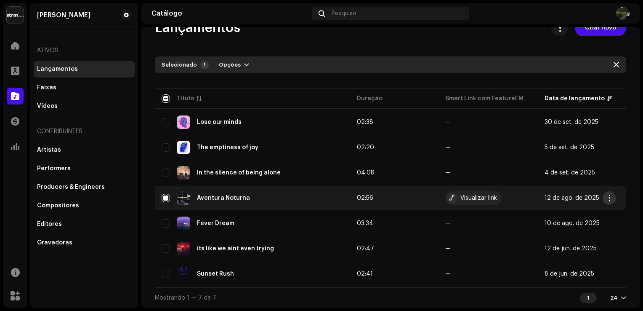
click at [603, 198] on button "button" at bounding box center [609, 197] width 13 height 13
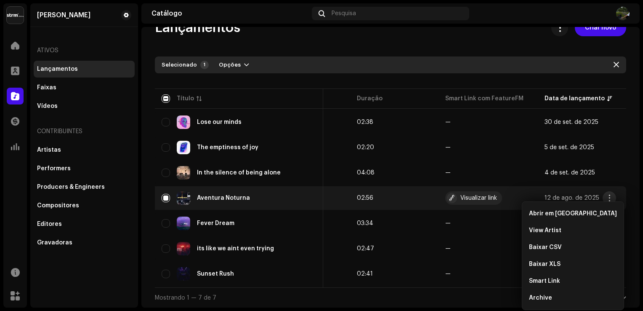
click at [613, 196] on button "button" at bounding box center [609, 197] width 13 height 13
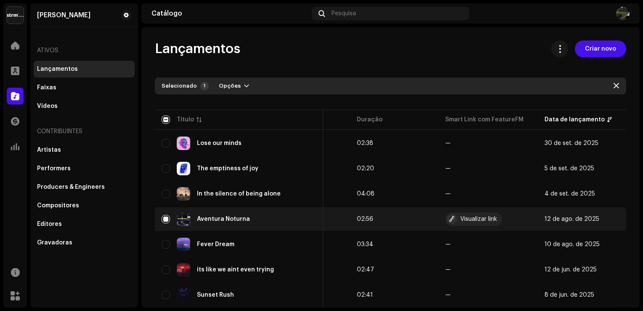
scroll to position [0, 0]
click at [614, 83] on span "button" at bounding box center [616, 86] width 5 height 7
checkbox input "false"
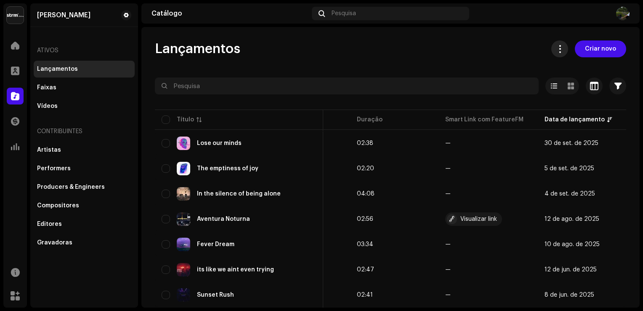
click at [557, 55] on button at bounding box center [559, 48] width 17 height 17
click at [72, 84] on div "Faixas" at bounding box center [84, 87] width 94 height 7
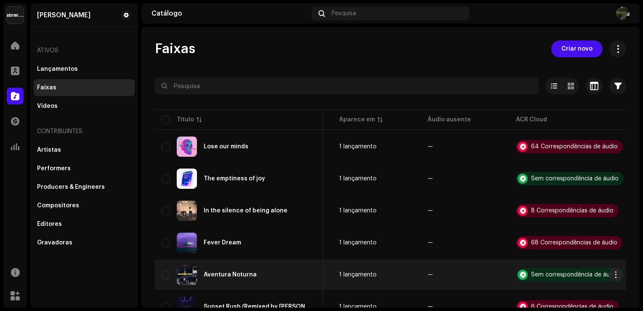
scroll to position [0, 264]
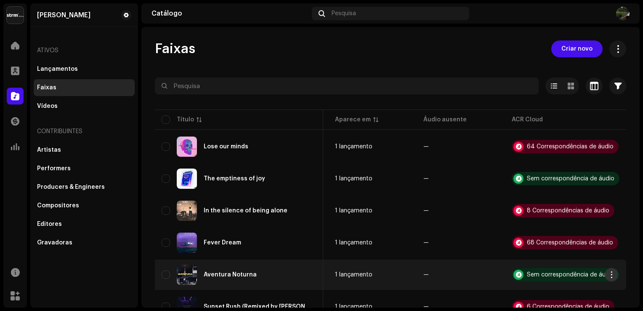
click at [609, 273] on span "button" at bounding box center [612, 274] width 6 height 7
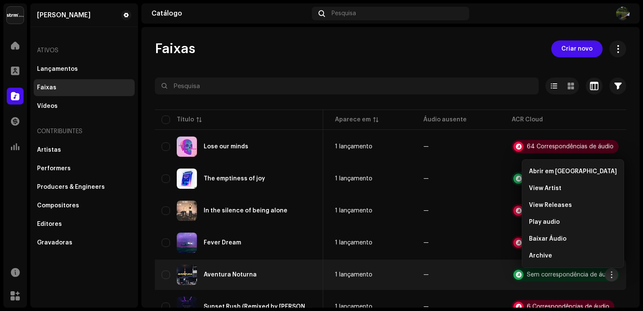
click at [609, 273] on span "button" at bounding box center [612, 274] width 6 height 7
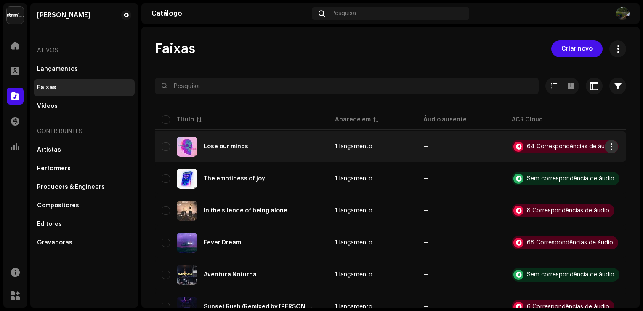
click at [609, 145] on span "button" at bounding box center [612, 146] width 6 height 7
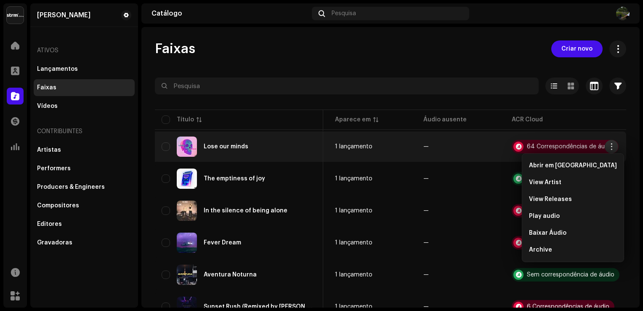
click at [609, 145] on span "button" at bounding box center [612, 146] width 6 height 7
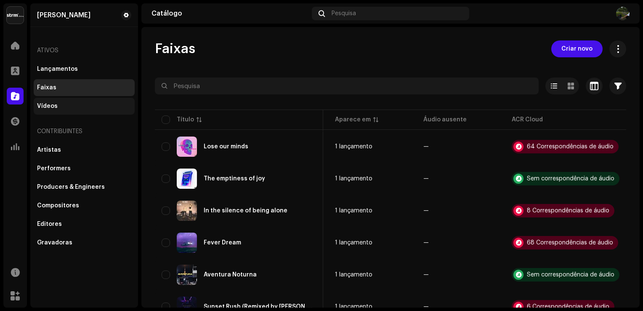
click at [46, 109] on div "Vídeos" at bounding box center [47, 106] width 21 height 7
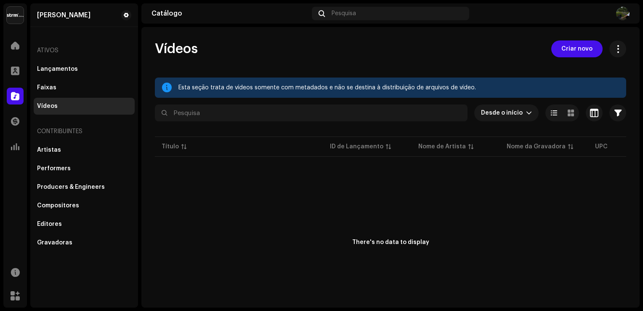
scroll to position [19, 0]
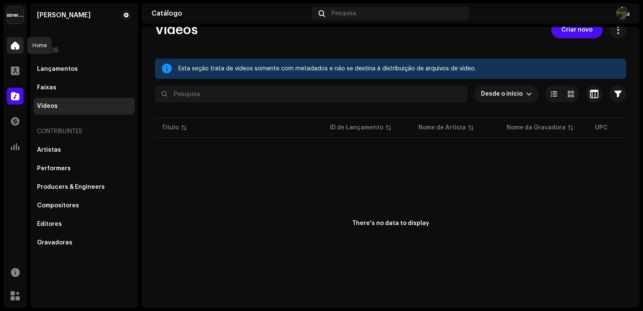
click at [14, 48] on span at bounding box center [15, 45] width 8 height 7
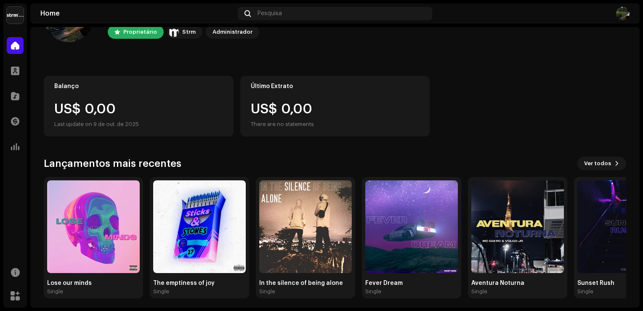
scroll to position [53, 0]
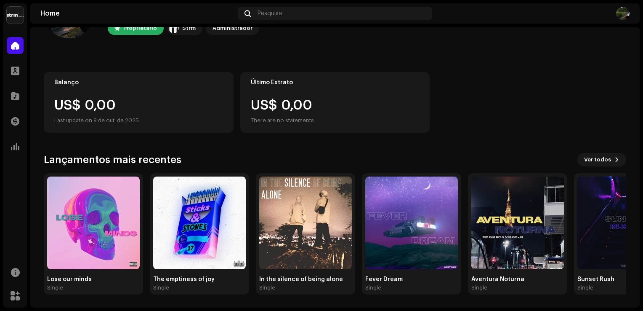
drag, startPoint x: 550, startPoint y: 236, endPoint x: 480, endPoint y: 107, distance: 146.8
click at [480, 107] on div "Balanço US$ 0,00 Last update on 9 de out. de 2025 Último Extrato US$ 0,00 There…" at bounding box center [335, 102] width 583 height 61
drag, startPoint x: 589, startPoint y: 151, endPoint x: 589, endPoint y: 156, distance: 4.6
click at [589, 156] on div "Hi, Victor Proprietário Strm Administrador Balanço US$ 0,00 Last update on 9 de…" at bounding box center [335, 140] width 583 height 333
click at [589, 156] on span "Ver todos" at bounding box center [597, 159] width 27 height 17
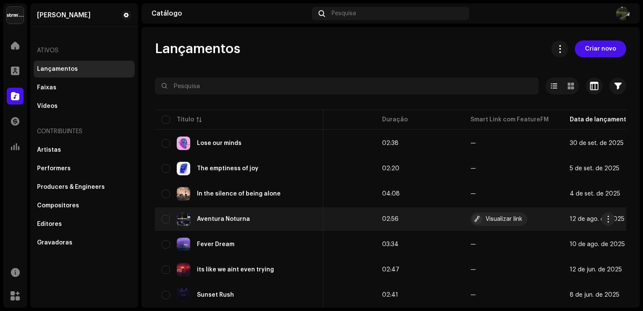
scroll to position [0, 482]
click at [602, 220] on button "button" at bounding box center [608, 218] width 13 height 13
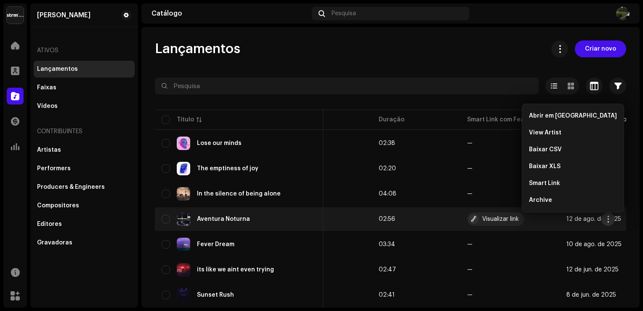
click at [605, 218] on span "button" at bounding box center [608, 219] width 6 height 7
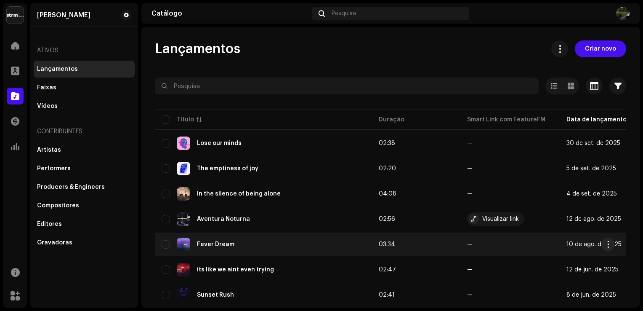
scroll to position [24, 0]
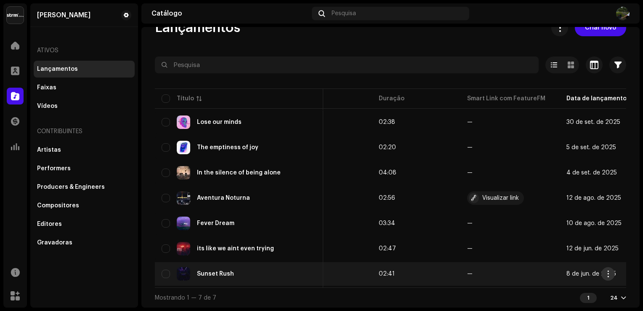
click at [613, 270] on button "button" at bounding box center [608, 273] width 13 height 13
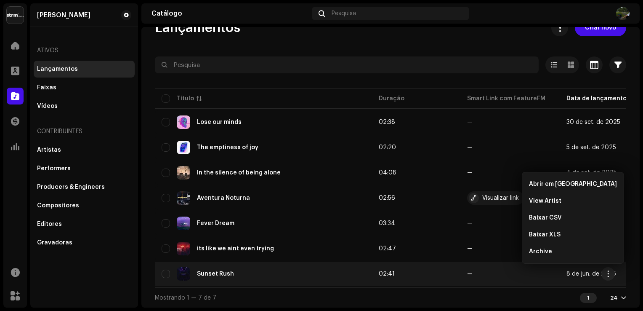
click at [580, 298] on div "1" at bounding box center [588, 298] width 17 height 10
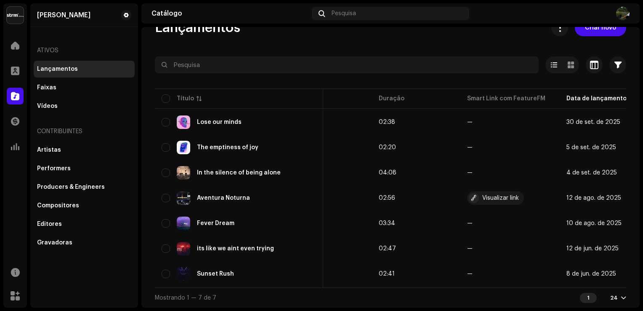
click at [621, 299] on div at bounding box center [623, 297] width 5 height 7
click at [603, 285] on div "72" at bounding box center [600, 281] width 35 height 17
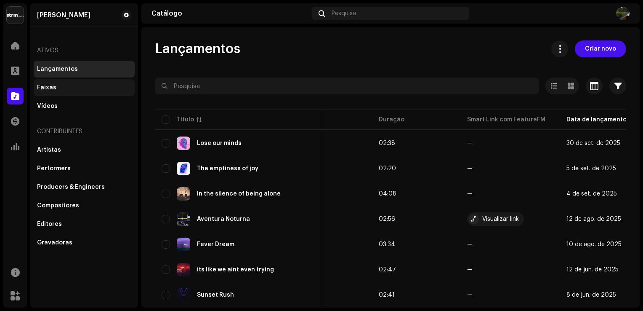
click at [39, 84] on div "Faixas" at bounding box center [46, 87] width 19 height 7
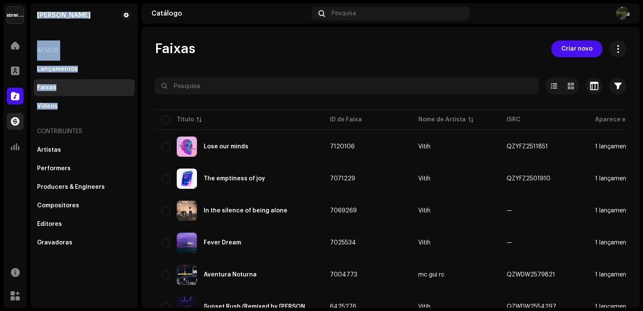
drag, startPoint x: 74, startPoint y: 109, endPoint x: 12, endPoint y: 128, distance: 64.2
click at [12, 128] on navigation-sidebar "Victor Hugo Home Perfil Catálogo Transações Análise Recursos Marketplace Victor…" at bounding box center [70, 155] width 135 height 304
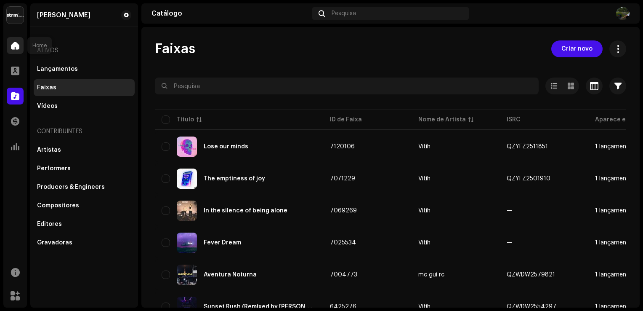
drag, startPoint x: 12, startPoint y: 128, endPoint x: 14, endPoint y: 49, distance: 78.8
click at [14, 49] on span at bounding box center [15, 45] width 8 height 7
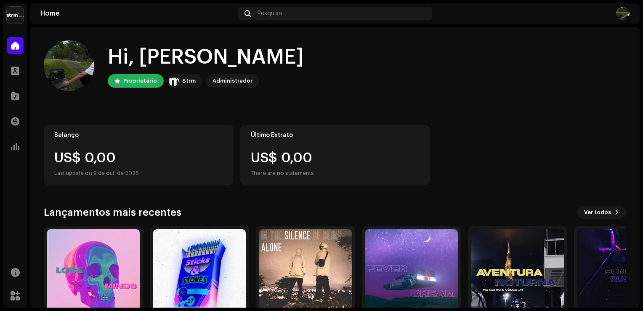
click at [11, 15] on img at bounding box center [15, 15] width 17 height 17
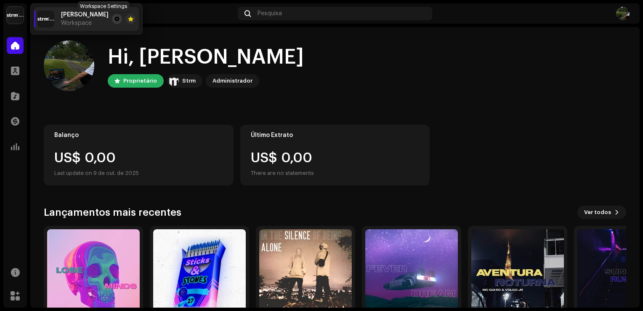
click at [115, 20] on span at bounding box center [117, 19] width 5 height 7
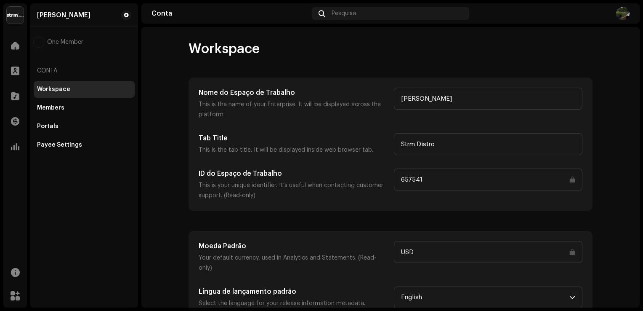
click at [433, 243] on input "USD" at bounding box center [488, 252] width 189 height 22
drag, startPoint x: 433, startPoint y: 243, endPoint x: 427, endPoint y: 250, distance: 8.6
click at [427, 250] on input "USD" at bounding box center [488, 252] width 189 height 22
click at [437, 287] on span "English" at bounding box center [485, 297] width 168 height 21
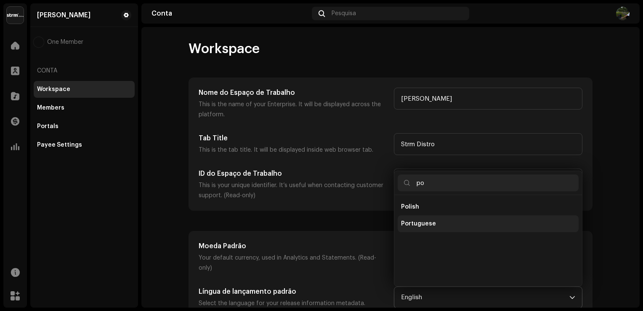
type input "po"
click at [437, 216] on li "Portuguese" at bounding box center [488, 223] width 181 height 17
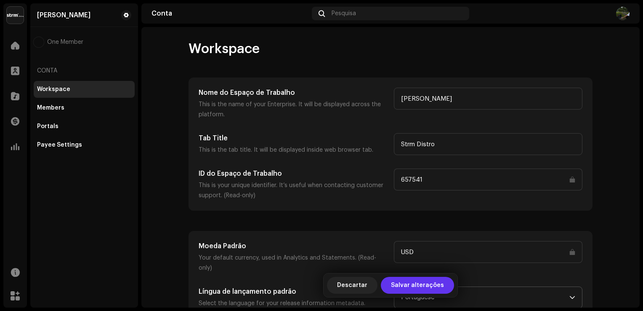
click at [420, 283] on span "Salvar alterações" at bounding box center [417, 285] width 53 height 17
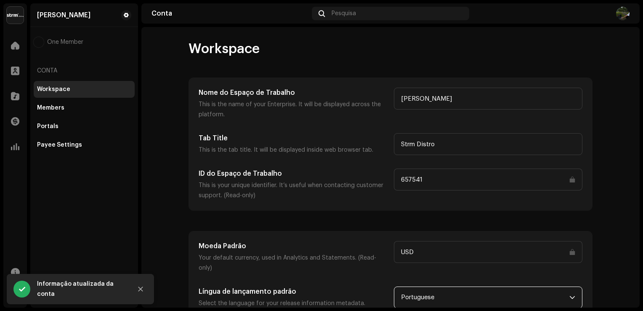
click at [420, 287] on span "Portuguese" at bounding box center [485, 297] width 168 height 21
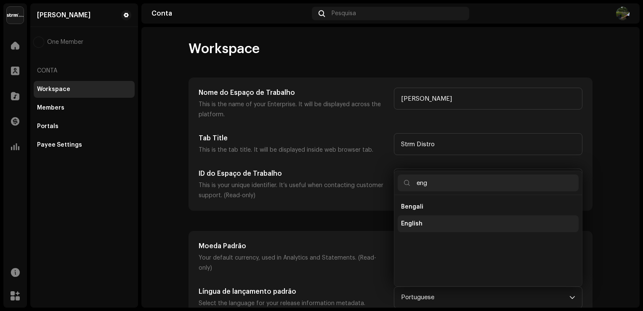
type input "eng"
click at [421, 216] on li "English" at bounding box center [488, 223] width 181 height 17
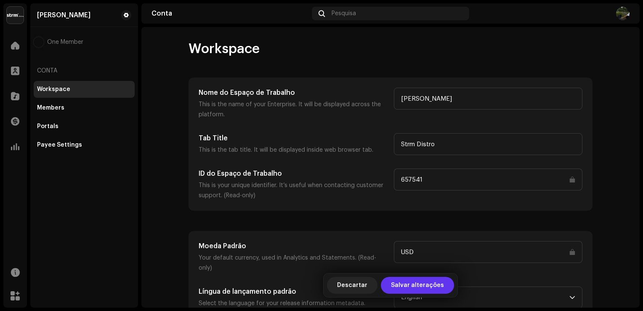
click at [422, 285] on span "Salvar alterações" at bounding box center [417, 285] width 53 height 17
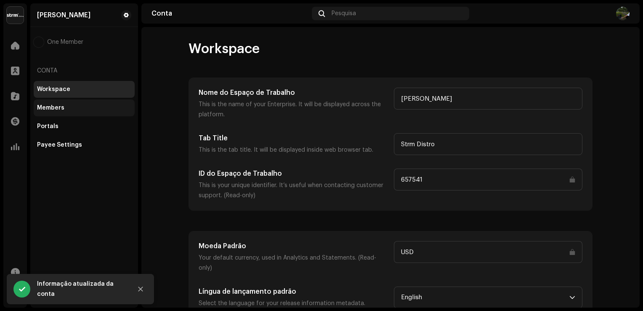
click at [75, 111] on div "Members" at bounding box center [84, 107] width 101 height 17
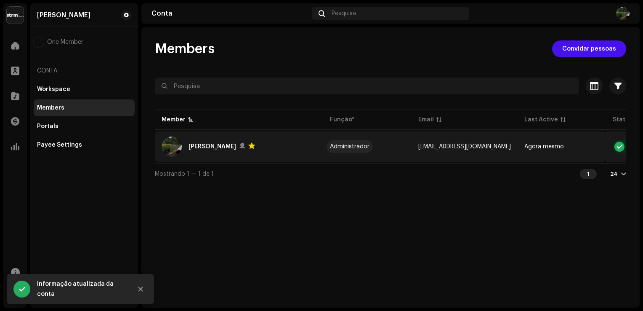
scroll to position [0, 51]
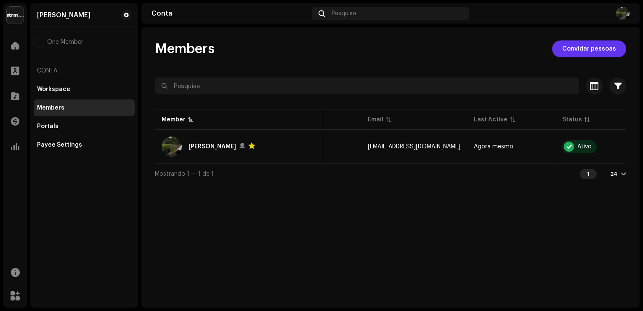
click at [576, 51] on span "Convidar pessoas" at bounding box center [589, 48] width 54 height 17
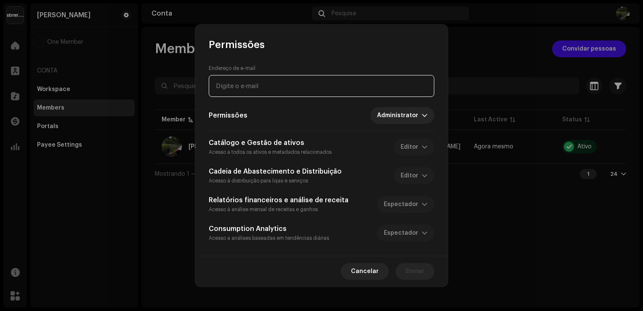
click at [372, 97] on input "email" at bounding box center [322, 86] width 226 height 22
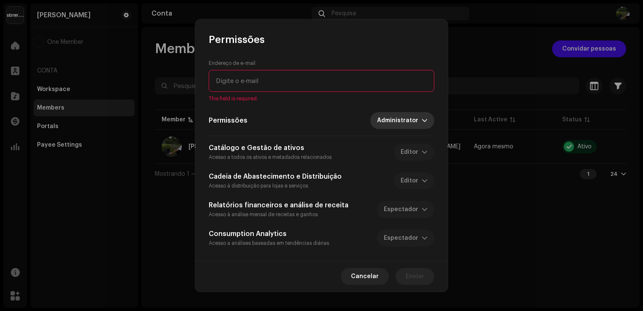
click at [409, 111] on div "Endereço de e-mail This field is required. Permissões Administrator Catálogo e …" at bounding box center [322, 153] width 226 height 187
click at [409, 117] on span "Administrator" at bounding box center [399, 120] width 45 height 17
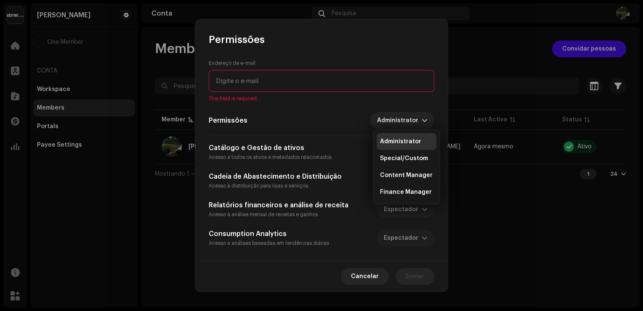
click at [338, 112] on div "Permissões Administrator" at bounding box center [322, 120] width 226 height 17
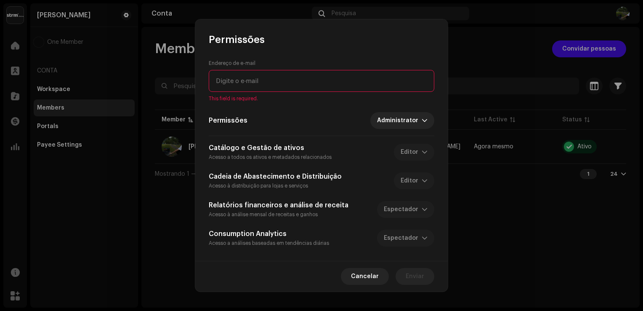
click at [409, 153] on div "Catálogo e Gestão de ativos Acesso a todos os ativos e metadados relacionados E…" at bounding box center [322, 152] width 226 height 19
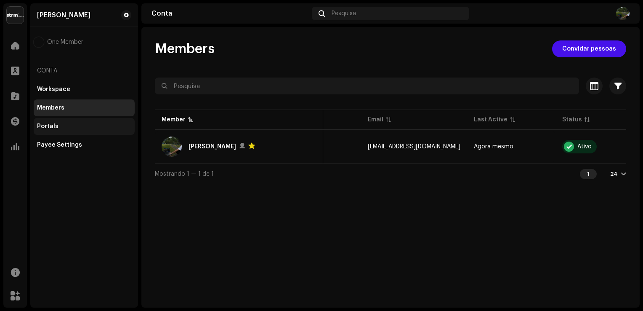
click at [64, 123] on div "Portals" at bounding box center [84, 126] width 94 height 7
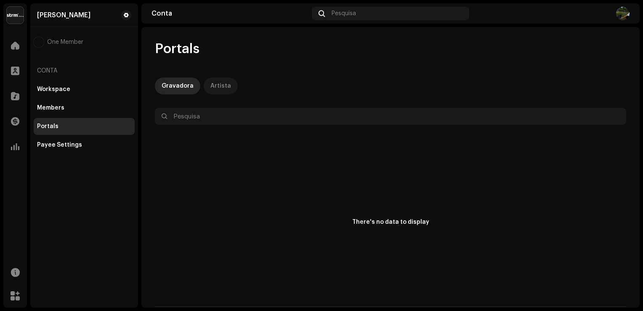
click at [216, 88] on div "Artista" at bounding box center [220, 85] width 21 height 17
click at [185, 86] on div "Gravadora" at bounding box center [178, 85] width 32 height 17
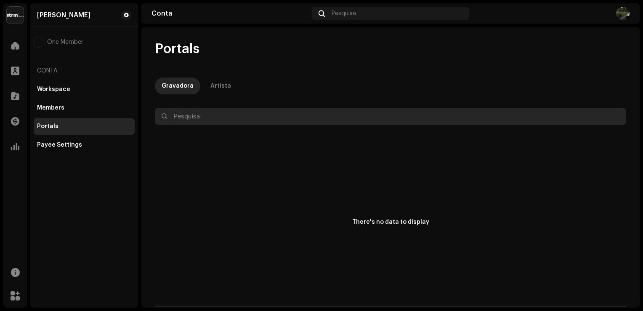
click at [199, 114] on input "text" at bounding box center [391, 116] width 472 height 17
type input "w"
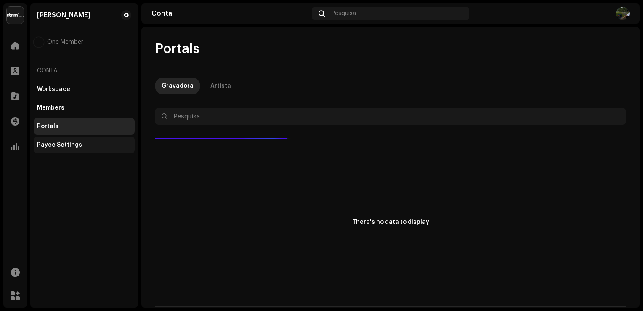
click at [52, 138] on div "Payee Settings" at bounding box center [84, 144] width 101 height 17
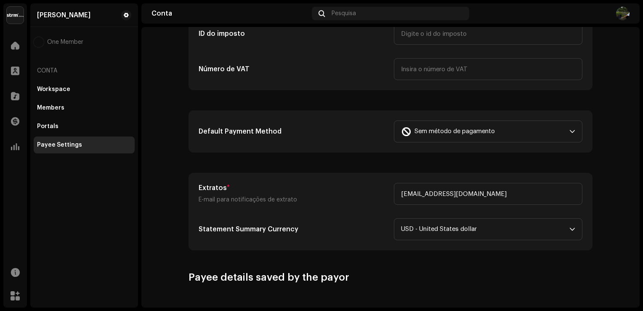
scroll to position [196, 0]
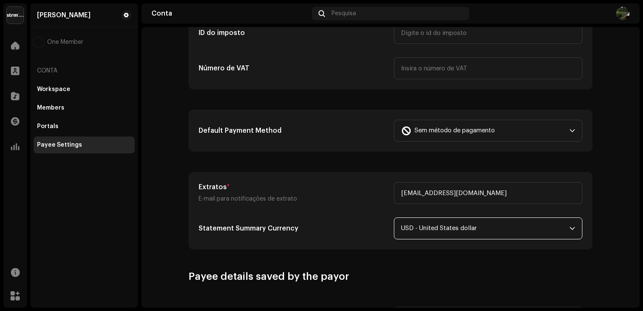
click at [492, 230] on span "USD - United States dollar" at bounding box center [485, 228] width 168 height 21
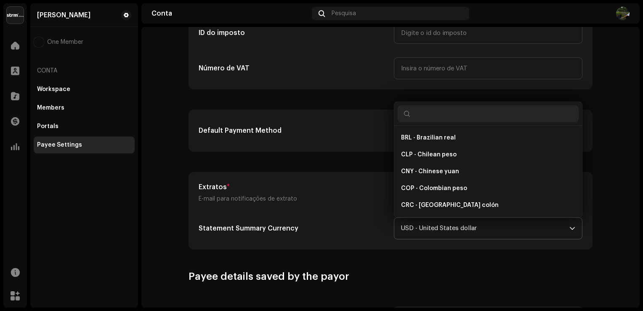
scroll to position [2199, 0]
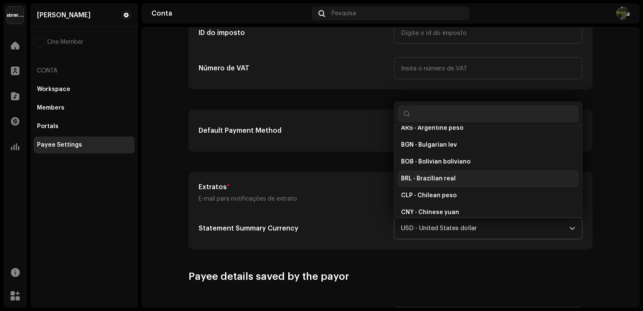
click at [457, 176] on li "BRL - Brazilian real" at bounding box center [488, 178] width 181 height 17
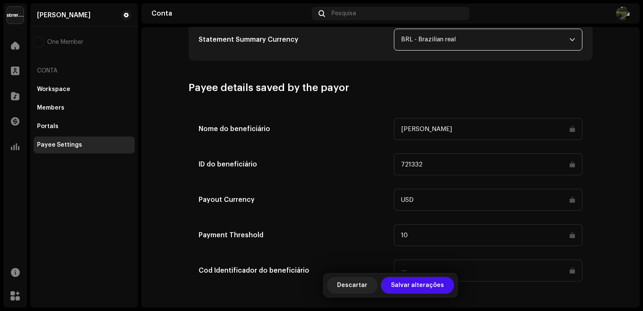
scroll to position [388, 0]
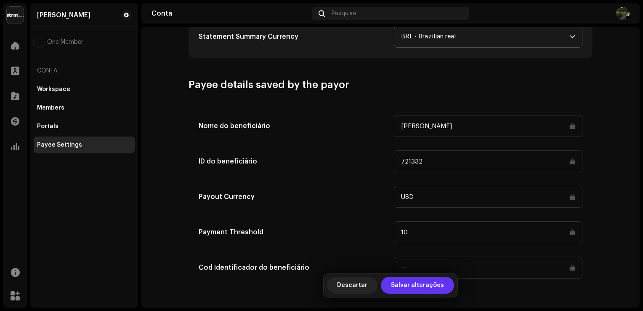
click at [419, 279] on span "Salvar alterações" at bounding box center [417, 285] width 53 height 17
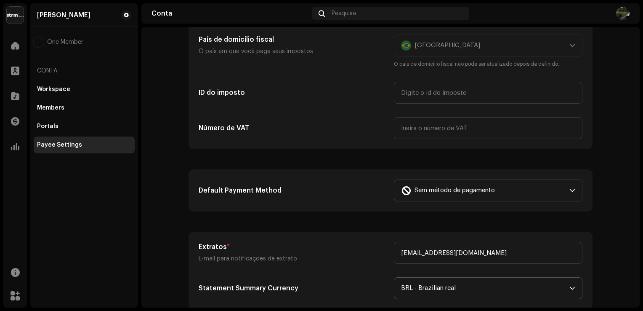
scroll to position [136, 0]
click at [433, 193] on span "Sem método de pagamento" at bounding box center [455, 191] width 80 height 21
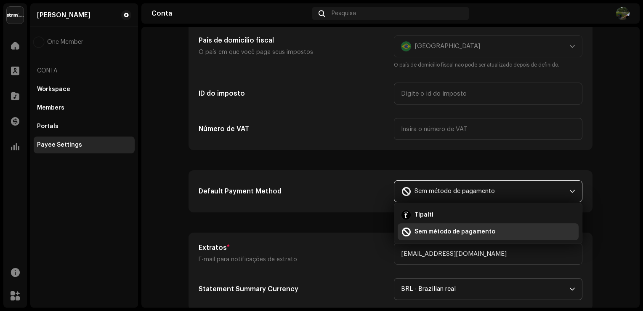
click at [433, 193] on span "Sem método de pagamento" at bounding box center [455, 191] width 80 height 21
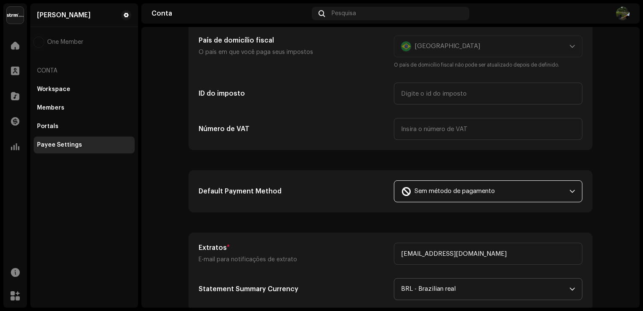
click at [441, 190] on span "Sem método de pagamento" at bounding box center [455, 191] width 80 height 21
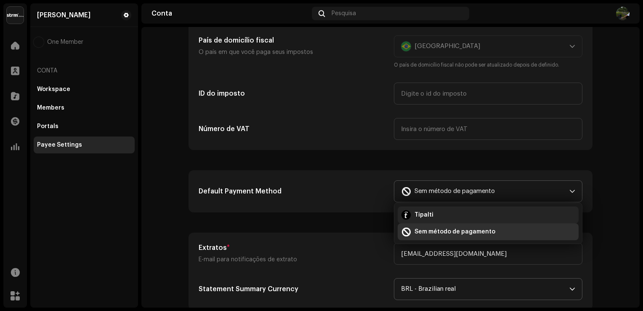
click at [452, 214] on div "Tipalti" at bounding box center [488, 215] width 174 height 10
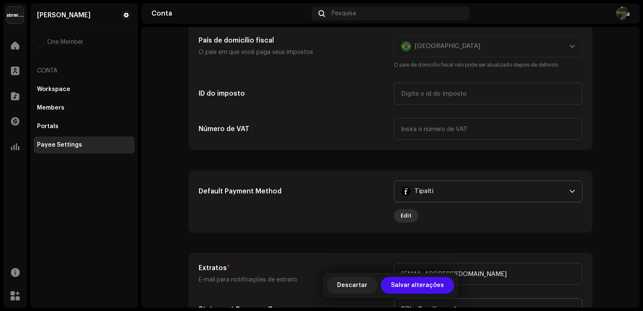
click at [401, 216] on span "Edit" at bounding box center [406, 215] width 11 height 17
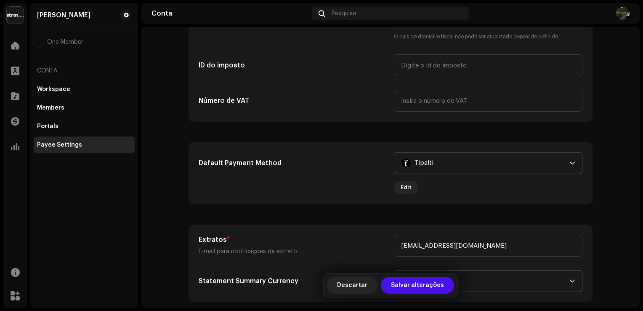
scroll to position [408, 0]
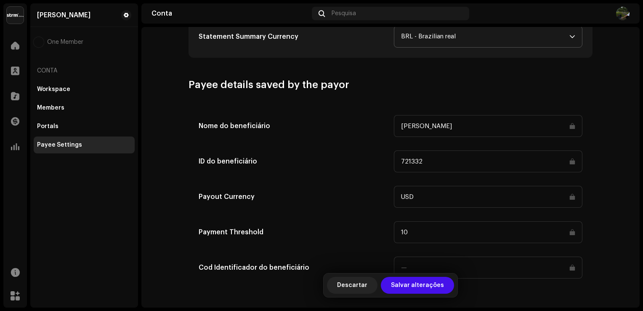
click at [428, 265] on input at bounding box center [488, 267] width 189 height 22
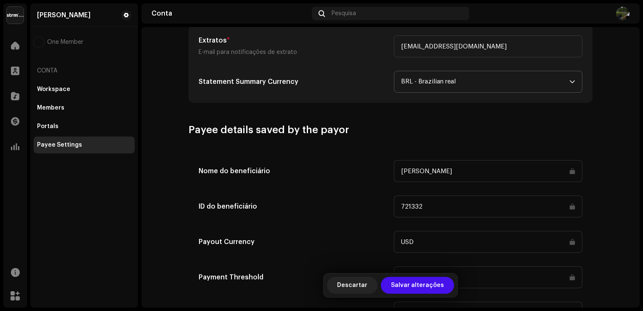
scroll to position [381, 0]
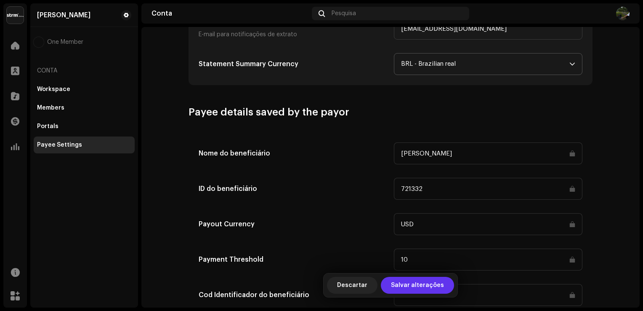
click at [419, 283] on span "Salvar alterações" at bounding box center [417, 285] width 53 height 17
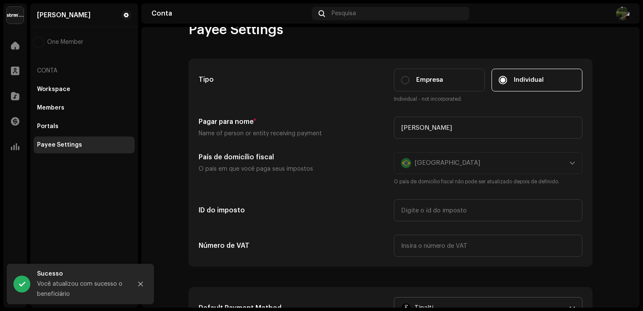
scroll to position [0, 0]
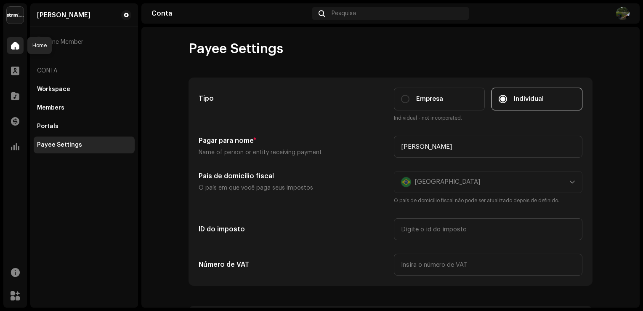
click at [14, 51] on div at bounding box center [15, 45] width 17 height 17
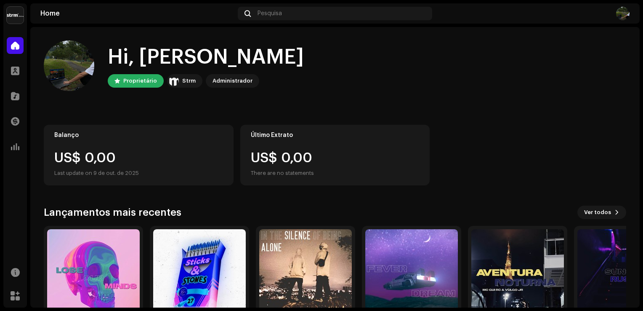
click at [118, 161] on div "US$ 0,00" at bounding box center [138, 157] width 169 height 13
click at [330, 144] on div "Último Extrato US$ 0,00 There are no statements" at bounding box center [335, 155] width 190 height 61
click at [13, 129] on div at bounding box center [15, 121] width 17 height 17
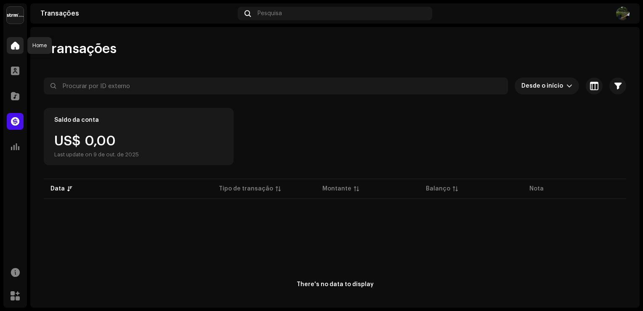
click at [14, 46] on span at bounding box center [15, 45] width 8 height 7
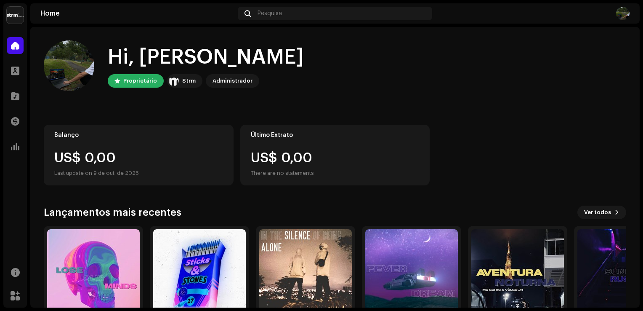
click at [19, 20] on img at bounding box center [15, 15] width 17 height 17
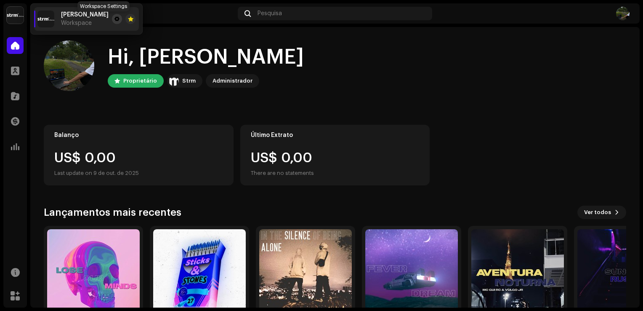
click at [115, 21] on span at bounding box center [117, 19] width 5 height 7
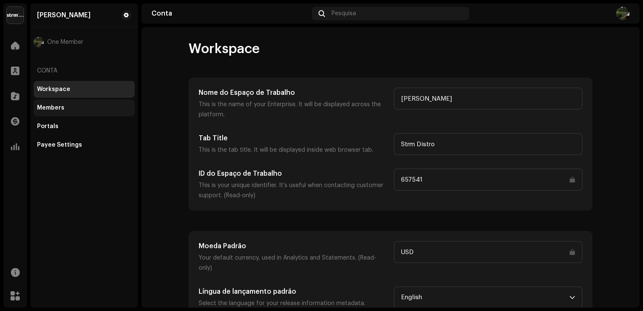
click at [70, 111] on div "Members" at bounding box center [84, 107] width 94 height 7
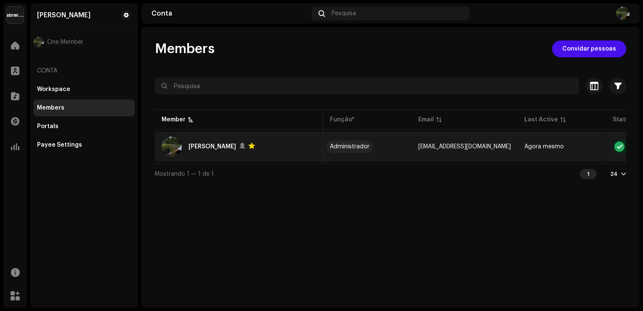
scroll to position [0, 51]
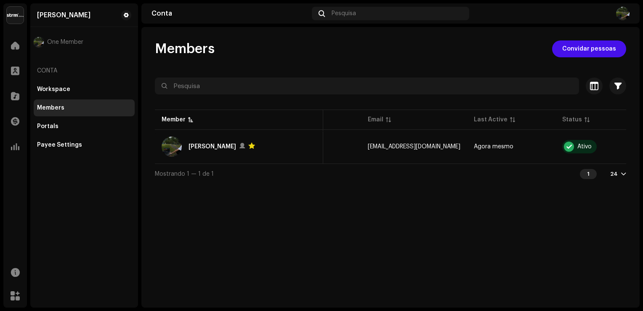
click at [616, 175] on div "24" at bounding box center [614, 174] width 8 height 7
click at [72, 120] on div "Portals" at bounding box center [84, 126] width 101 height 17
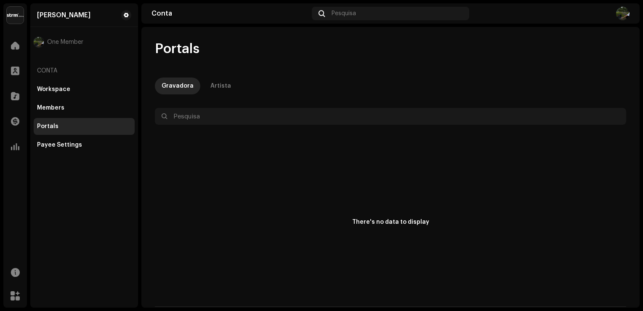
click at [96, 133] on div "Portals" at bounding box center [84, 126] width 101 height 17
click at [91, 144] on div "Payee Settings" at bounding box center [84, 144] width 94 height 7
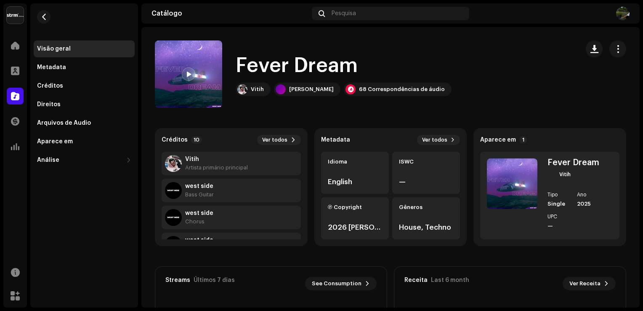
click at [194, 73] on div at bounding box center [188, 73] width 13 height 13
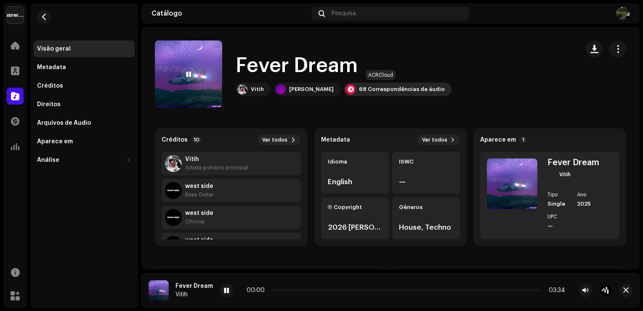
click at [376, 92] on div "68 Correspondências de áudio" at bounding box center [402, 89] width 86 height 7
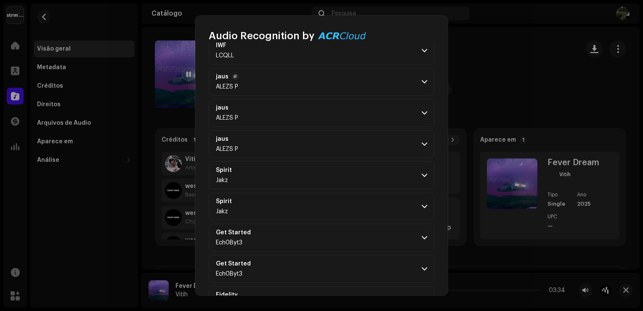
scroll to position [555, 0]
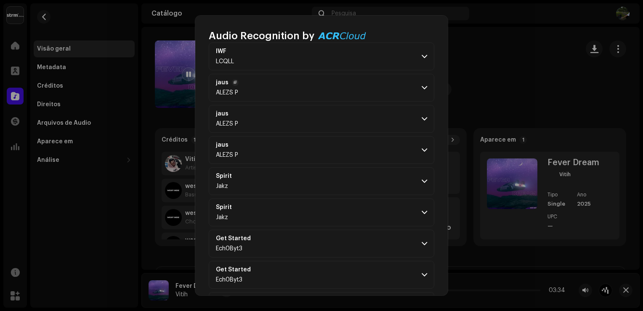
click at [427, 89] on p-accordion-header "jaus ALEZS P" at bounding box center [322, 88] width 226 height 28
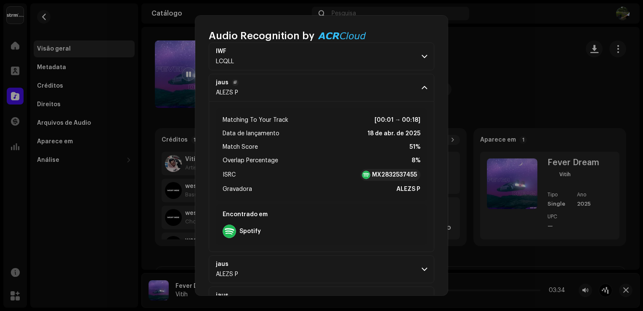
click at [423, 88] on p-accordion-header "jaus ALEZS P" at bounding box center [322, 88] width 226 height 28
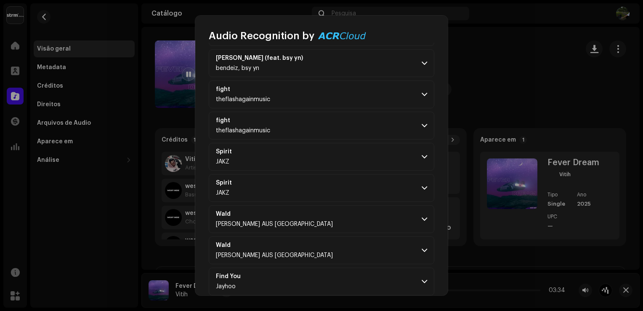
scroll to position [0, 0]
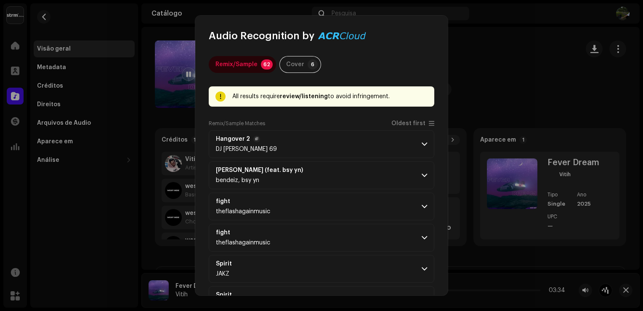
click at [420, 147] on p-accordion-header "Hangover 2 DJ [PERSON_NAME] 69" at bounding box center [322, 144] width 226 height 28
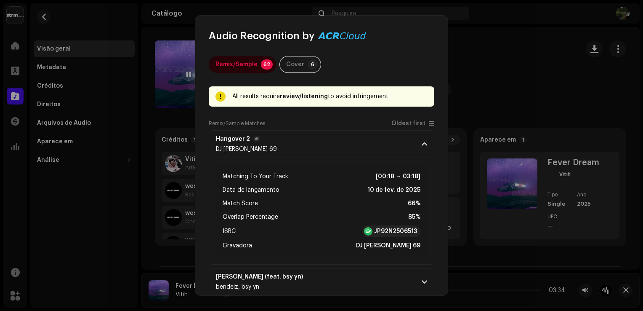
click at [424, 136] on p-accordion-header "Hangover 2 DJ [PERSON_NAME] 69" at bounding box center [322, 144] width 226 height 28
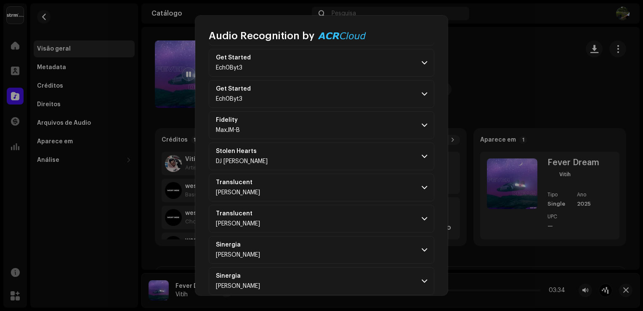
scroll to position [781, 0]
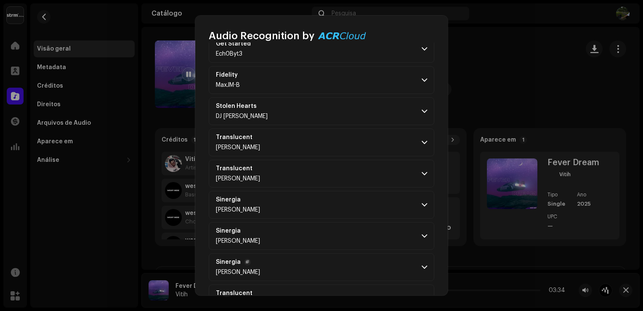
click at [424, 273] on p-accordion-header "Sinergia [PERSON_NAME]" at bounding box center [322, 267] width 226 height 28
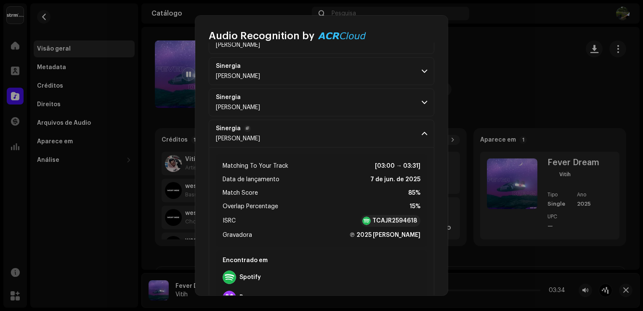
scroll to position [919, 0]
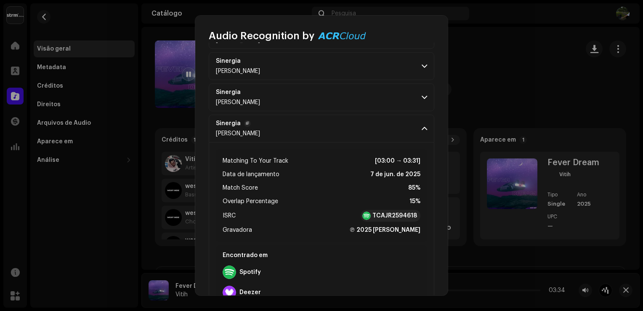
click at [418, 128] on p-accordion-header "Sinergia [PERSON_NAME]" at bounding box center [322, 129] width 226 height 28
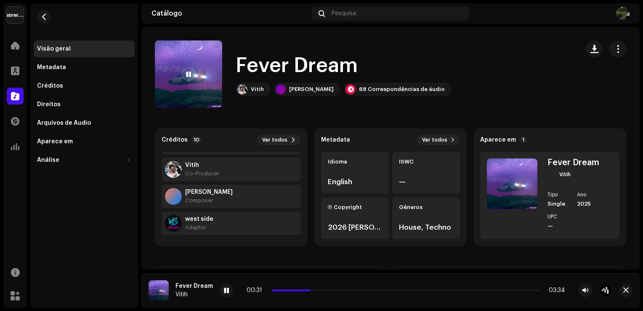
scroll to position [189, 0]
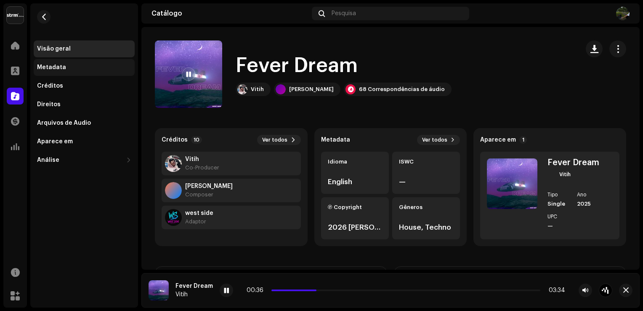
click at [58, 64] on div "Metadata" at bounding box center [51, 67] width 29 height 7
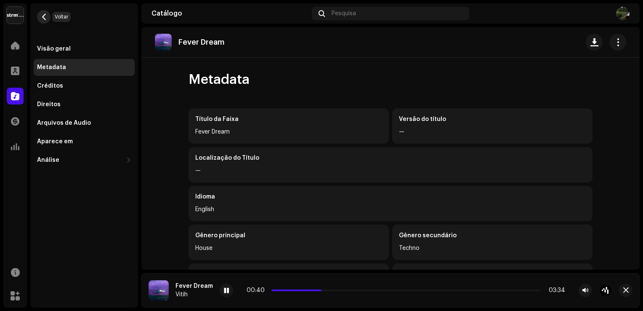
click at [39, 19] on button "button" at bounding box center [43, 16] width 13 height 13
click at [39, 18] on button "button" at bounding box center [43, 16] width 13 height 13
click at [19, 93] on span at bounding box center [15, 96] width 8 height 7
